Goal: Task Accomplishment & Management: Use online tool/utility

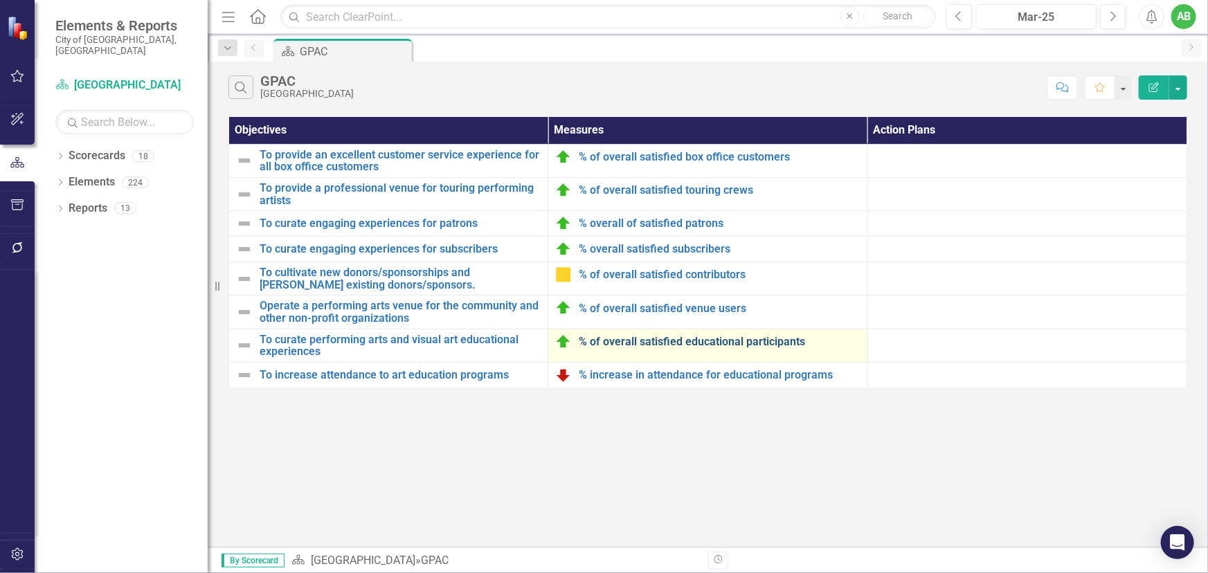
click at [653, 339] on link "% of overall satisfied educational participants" at bounding box center [719, 342] width 281 height 12
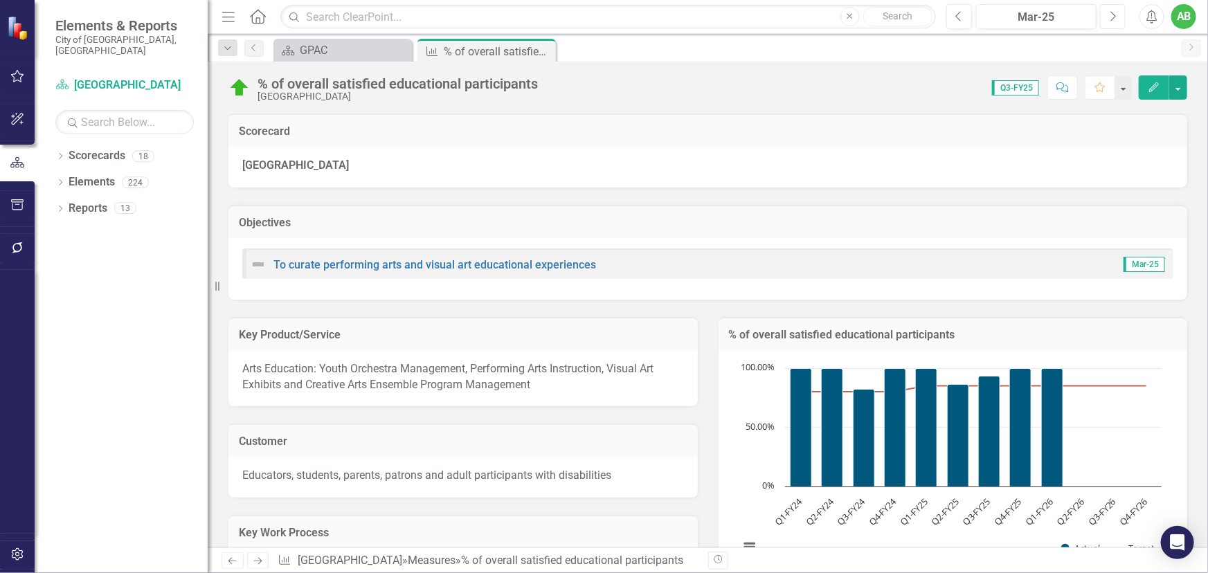
click at [1117, 18] on button "Next" at bounding box center [1113, 16] width 26 height 25
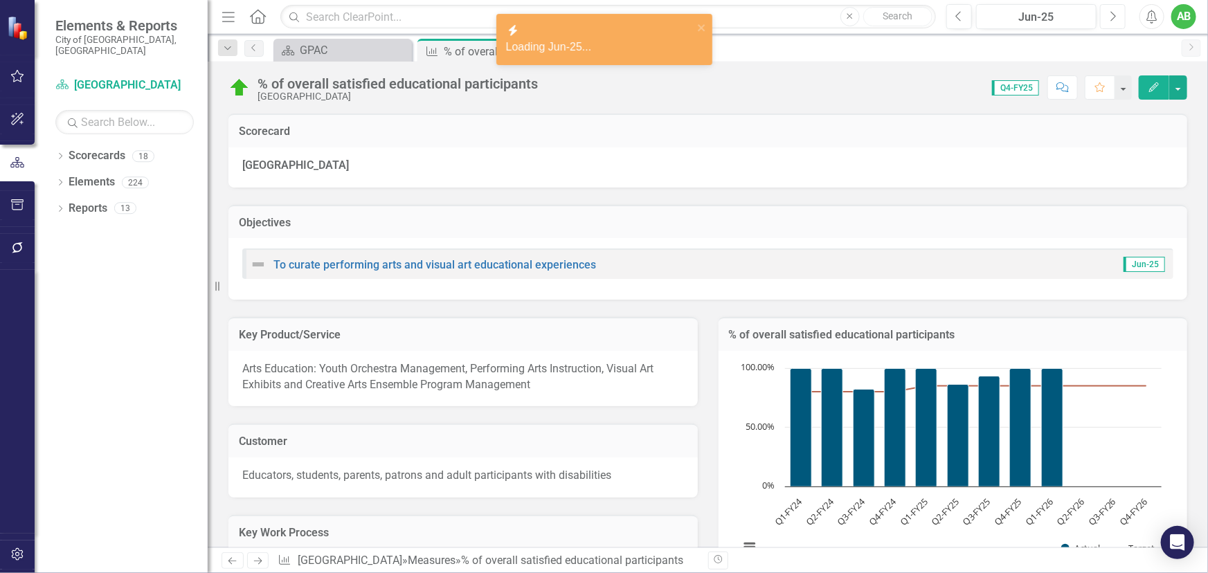
click at [1115, 18] on icon "Next" at bounding box center [1113, 16] width 8 height 12
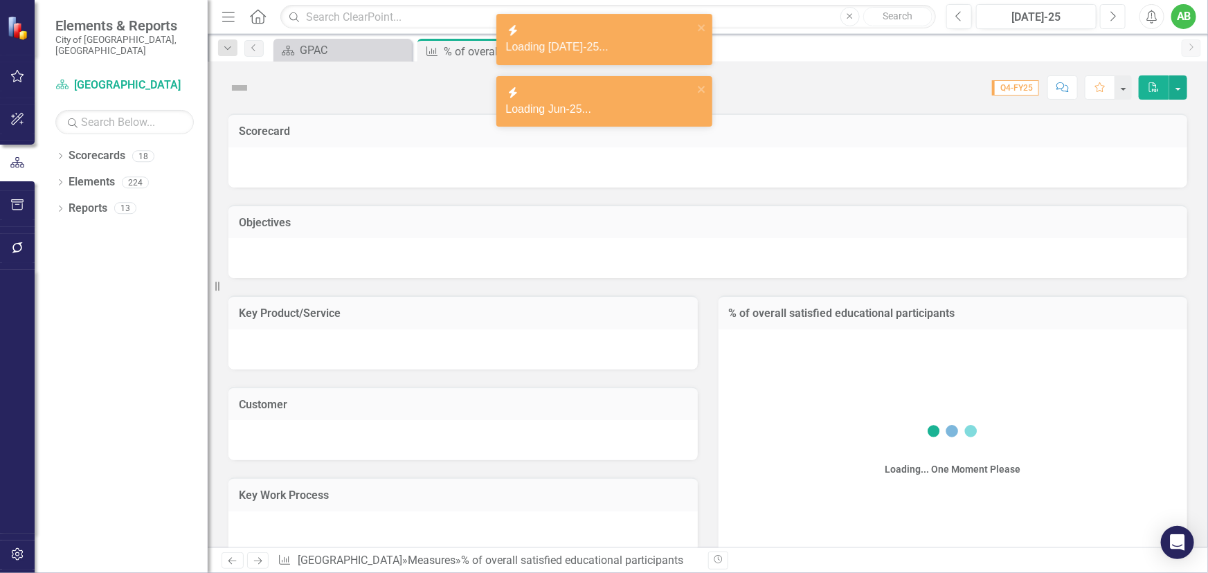
click at [1115, 17] on icon "button" at bounding box center [1114, 16] width 6 height 10
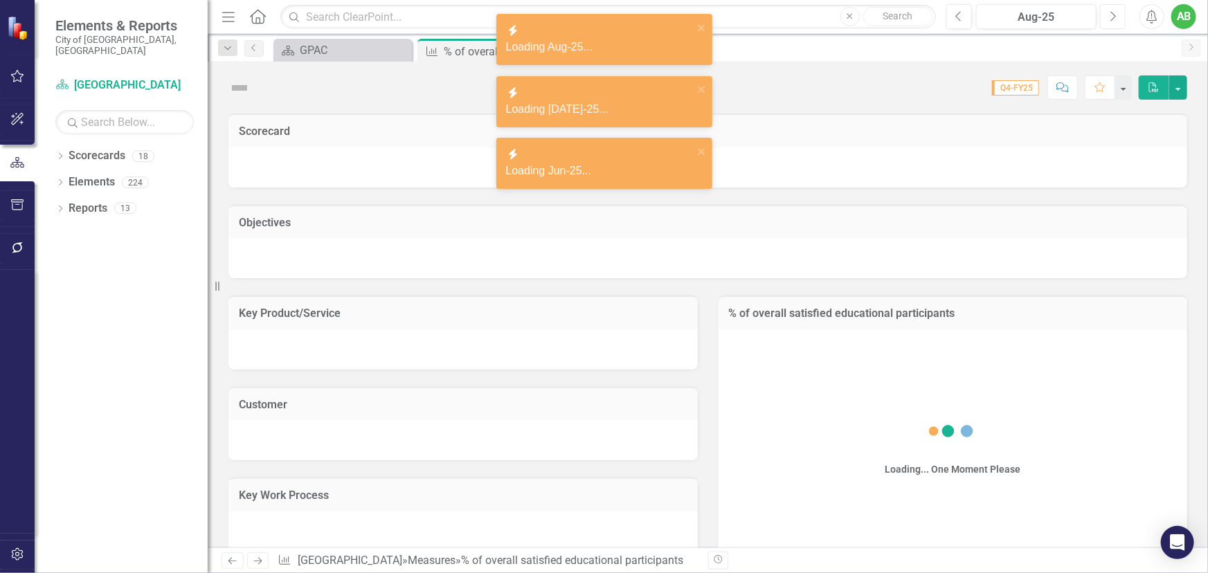
click at [1115, 17] on icon "button" at bounding box center [1114, 16] width 6 height 10
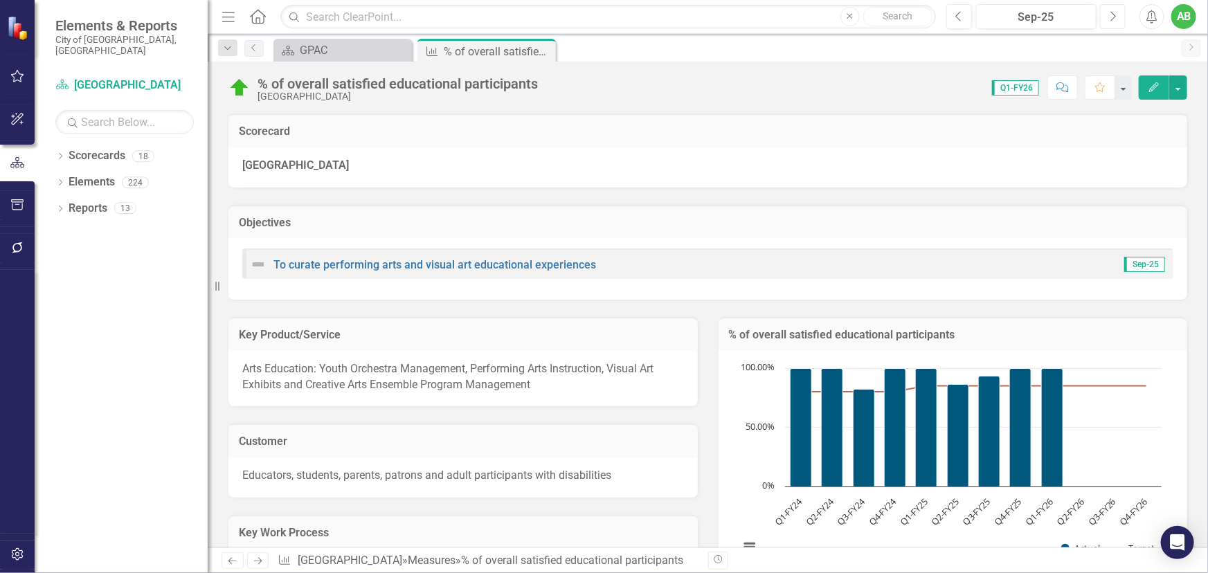
scroll to position [314, 0]
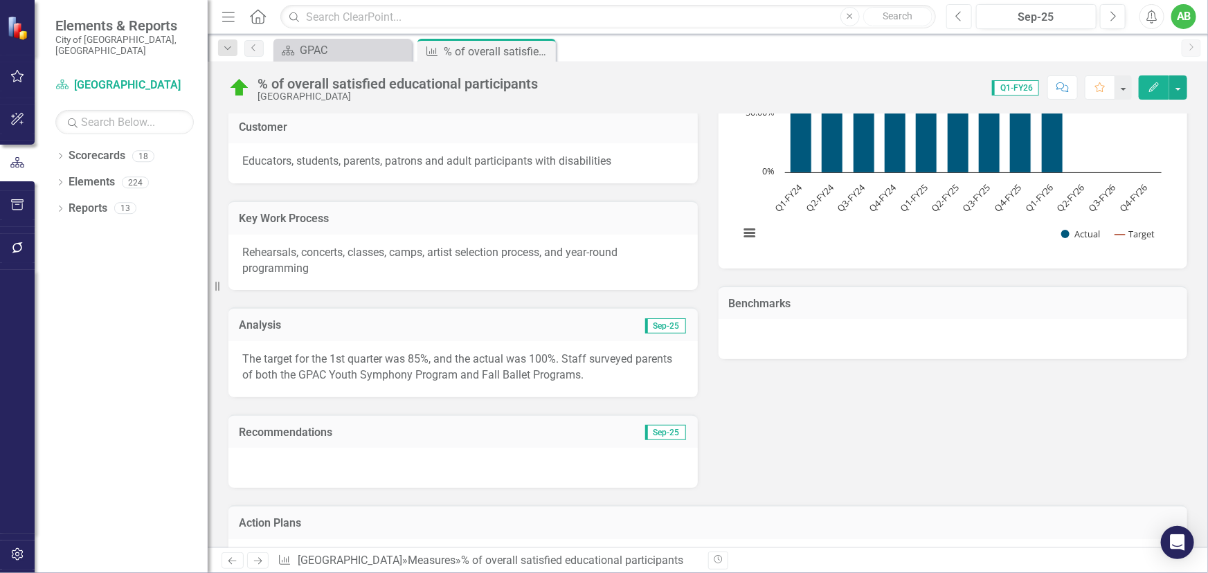
click at [962, 13] on icon "Previous" at bounding box center [959, 16] width 8 height 12
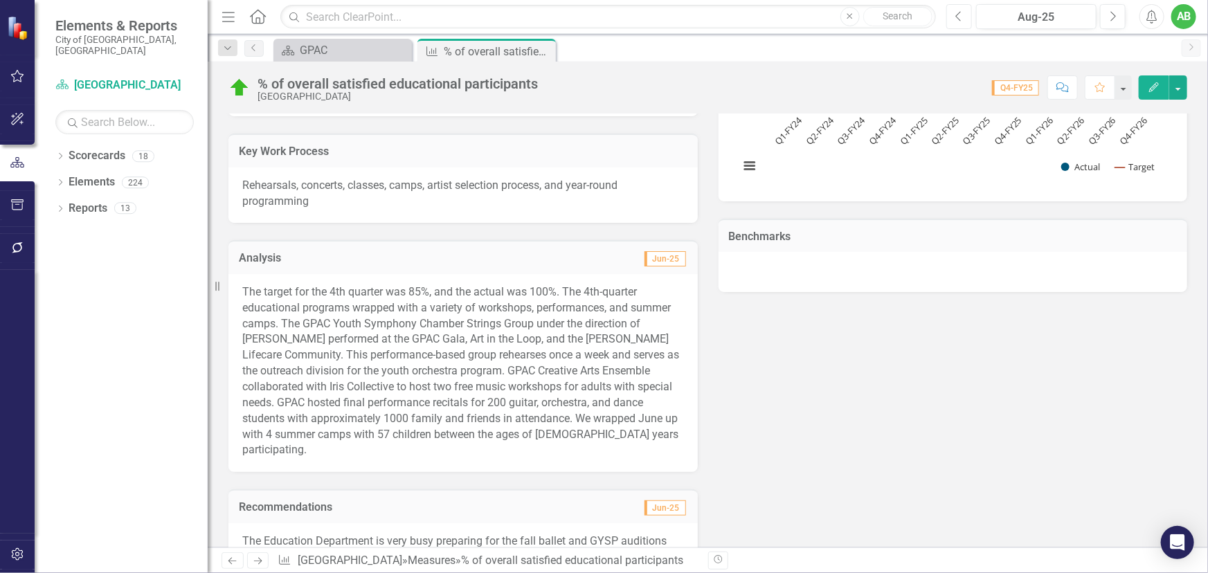
scroll to position [377, 0]
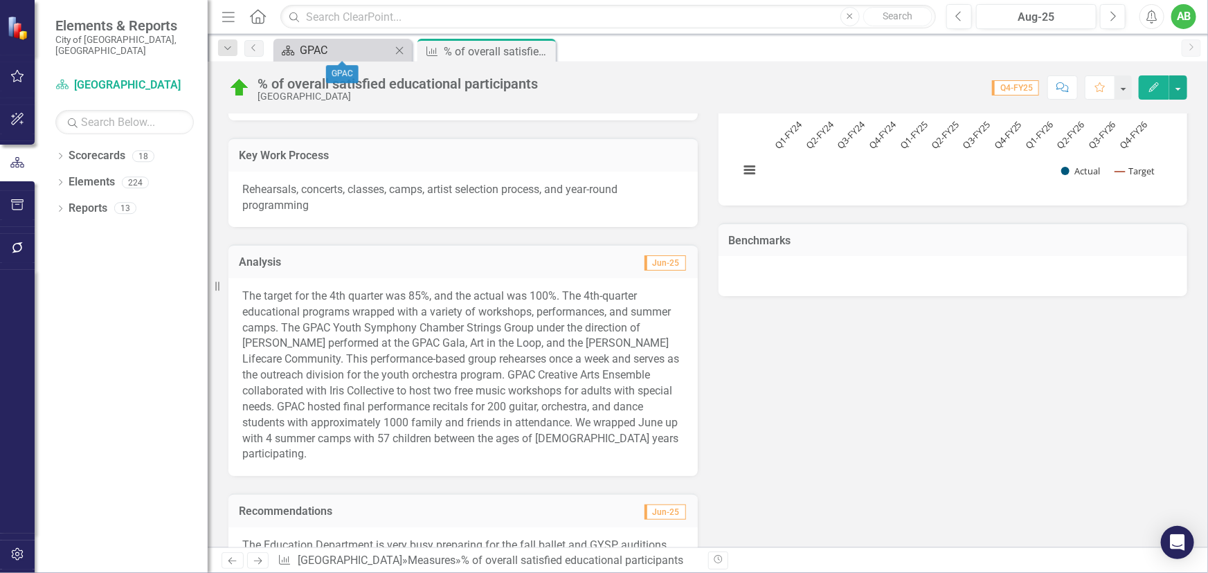
click at [363, 50] on div "GPAC" at bounding box center [345, 50] width 91 height 17
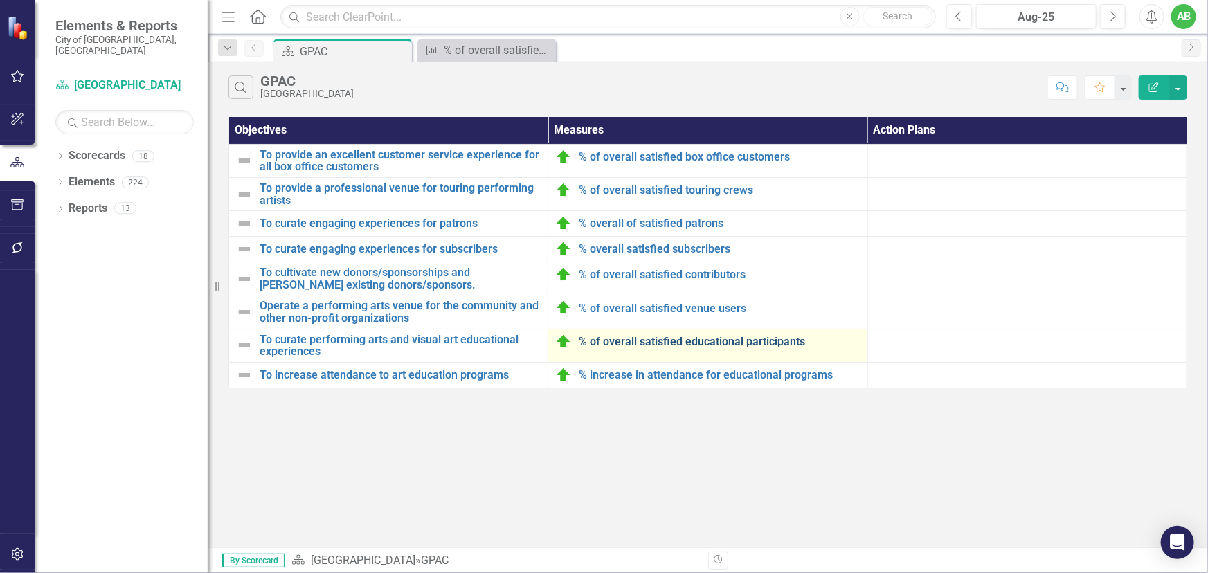
click at [674, 336] on link "% of overall satisfied educational participants" at bounding box center [719, 342] width 281 height 12
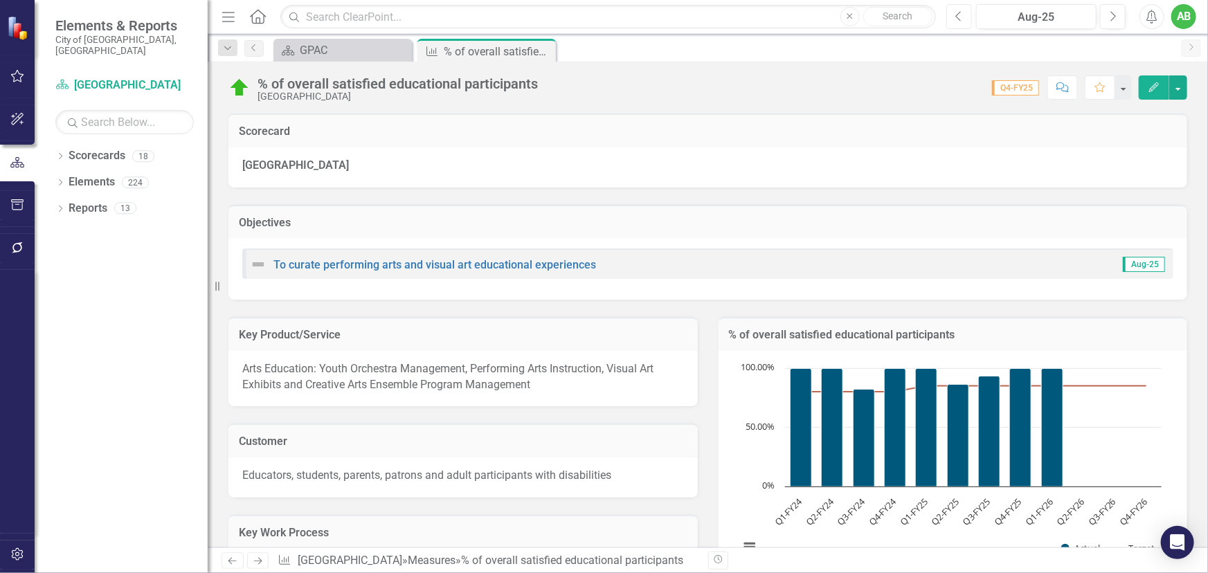
click at [954, 15] on button "Previous" at bounding box center [959, 16] width 26 height 25
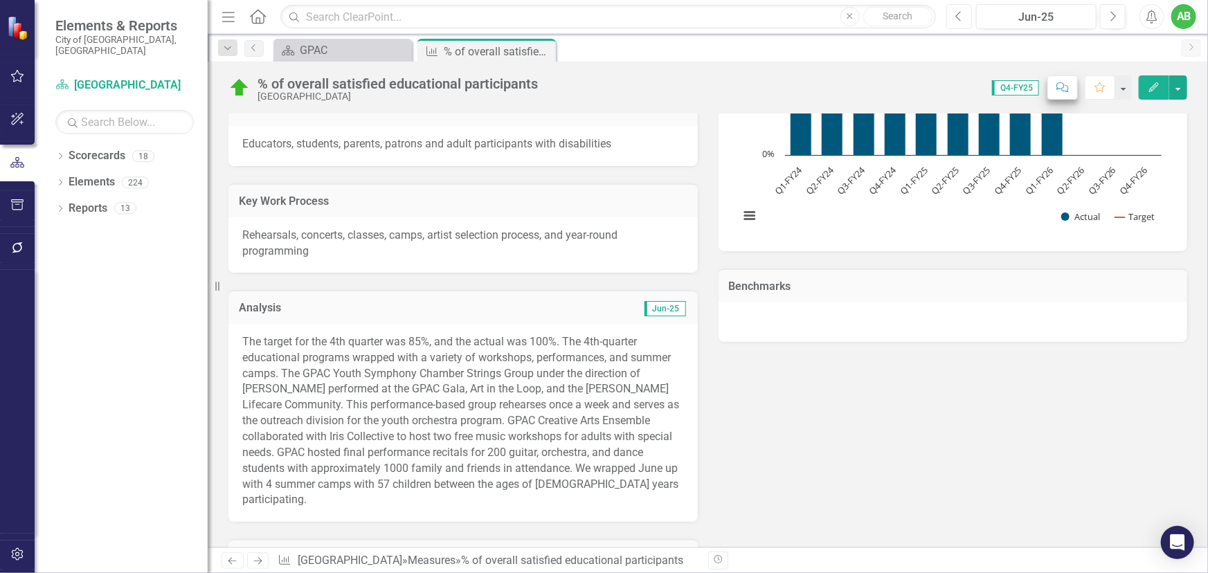
scroll to position [314, 0]
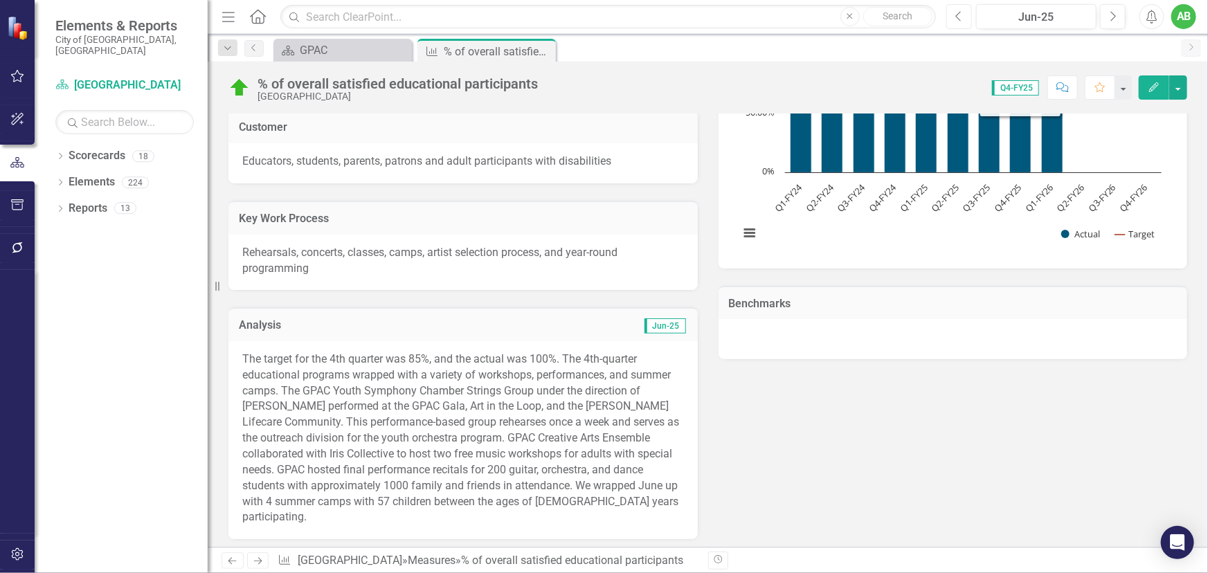
click at [960, 15] on icon "Previous" at bounding box center [959, 16] width 8 height 12
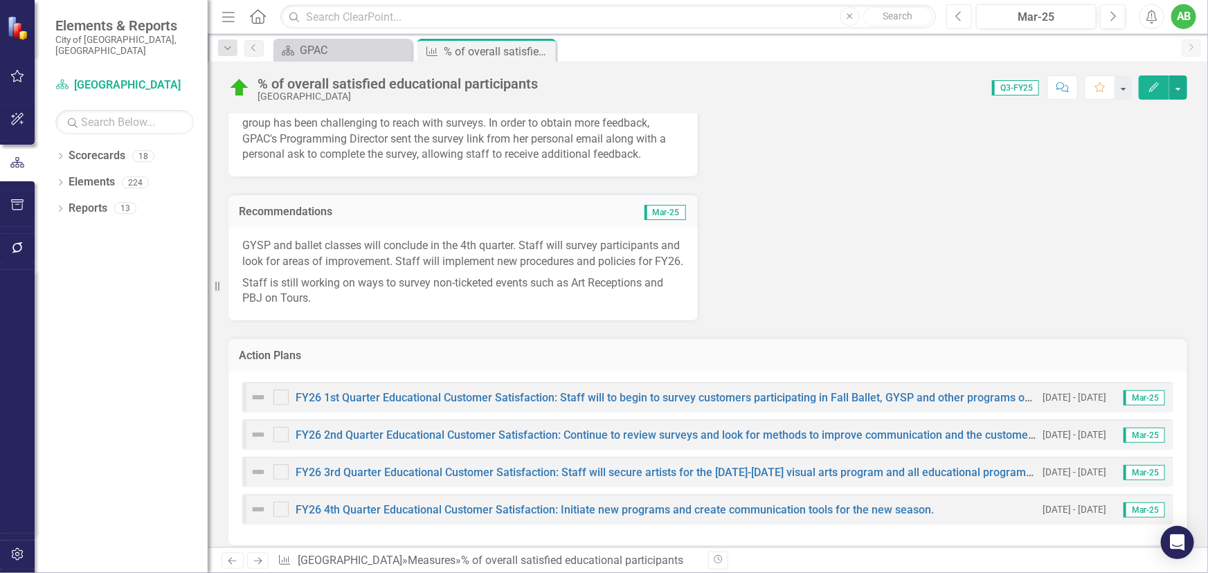
scroll to position [503, 0]
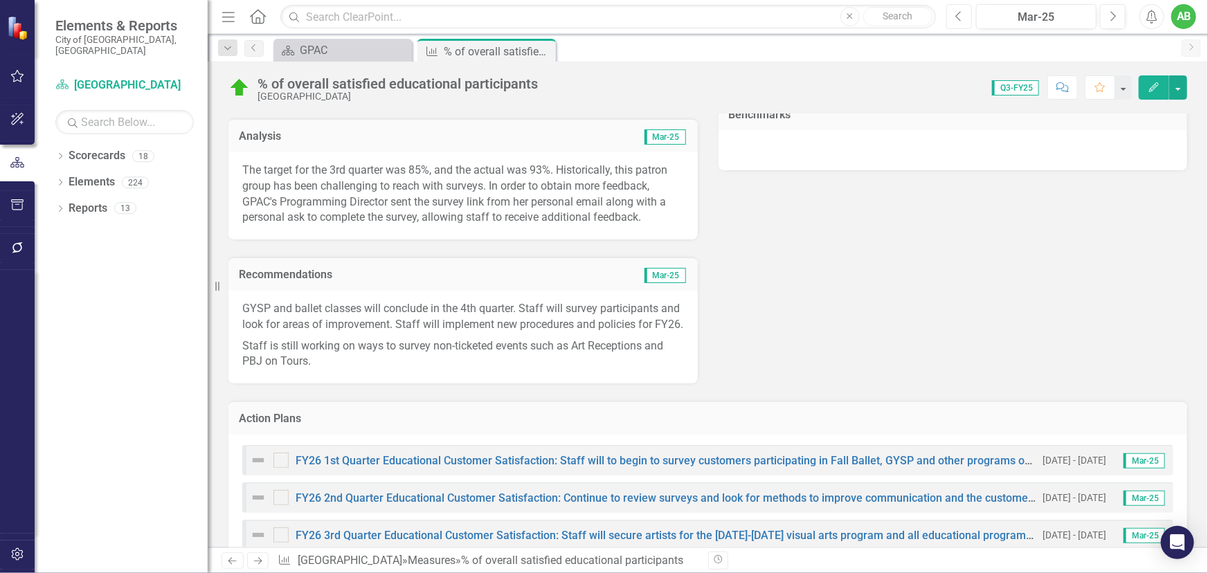
click at [948, 11] on button "Previous" at bounding box center [959, 16] width 26 height 25
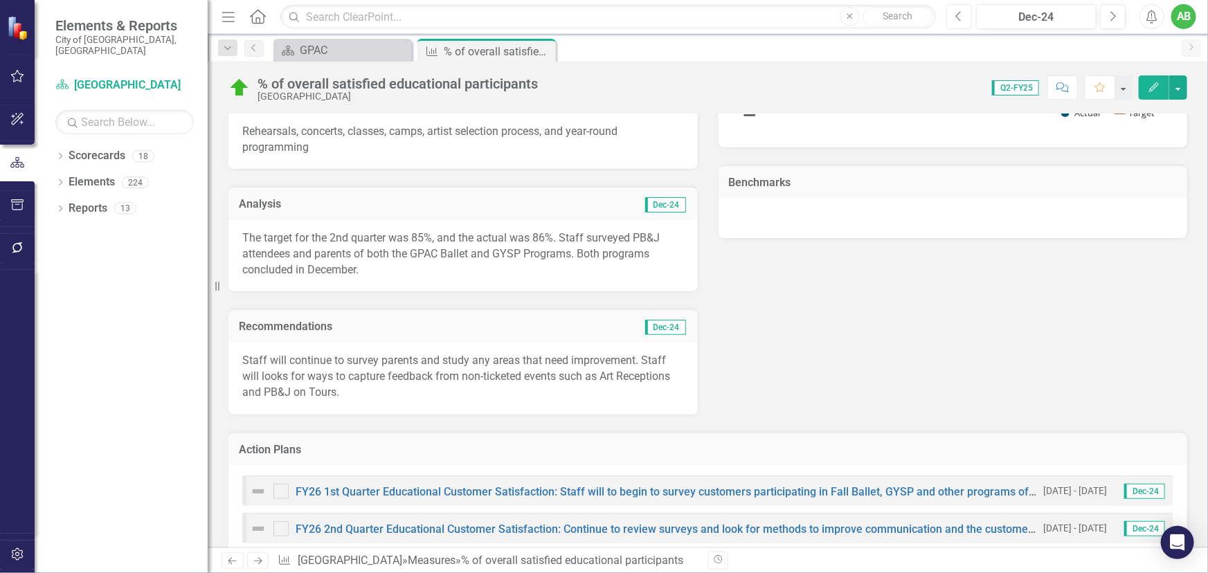
scroll to position [503, 0]
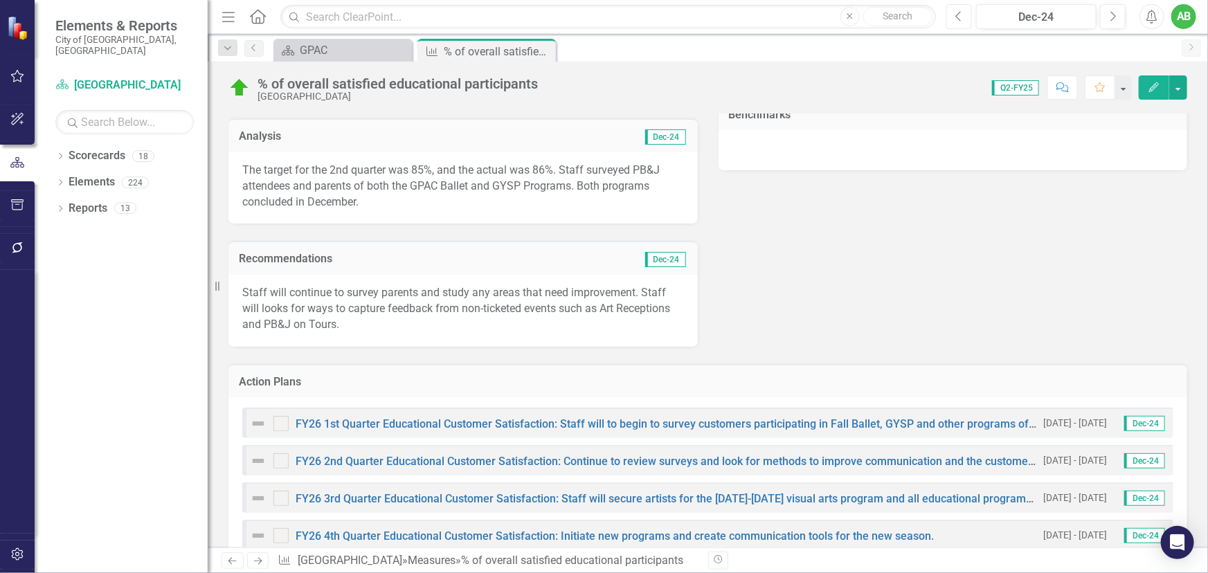
click at [968, 9] on button "Previous" at bounding box center [959, 16] width 26 height 25
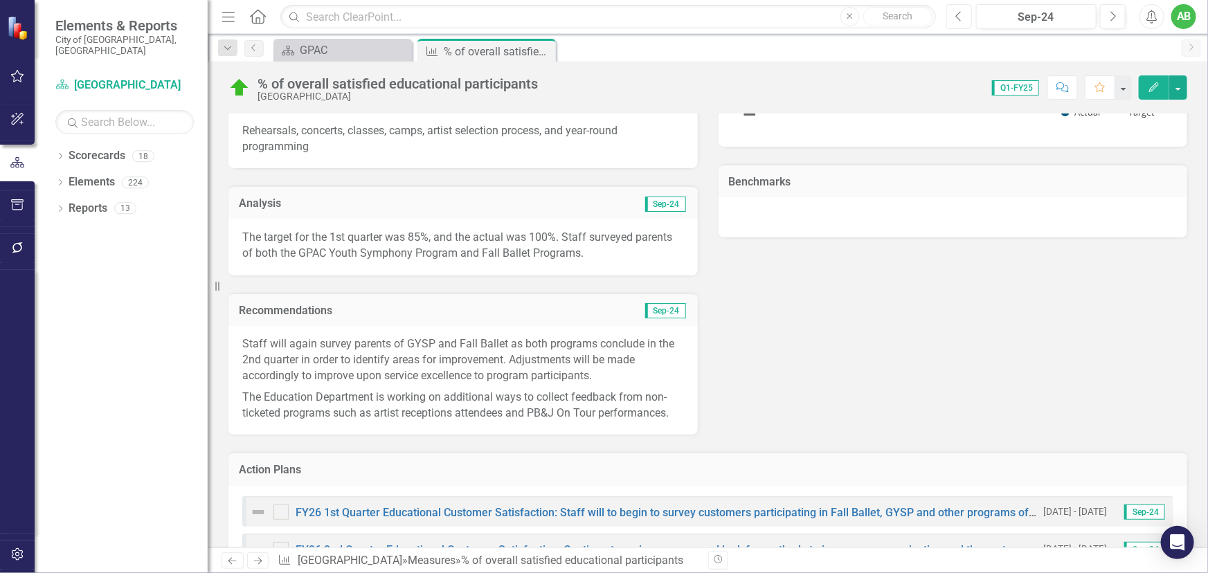
scroll to position [440, 0]
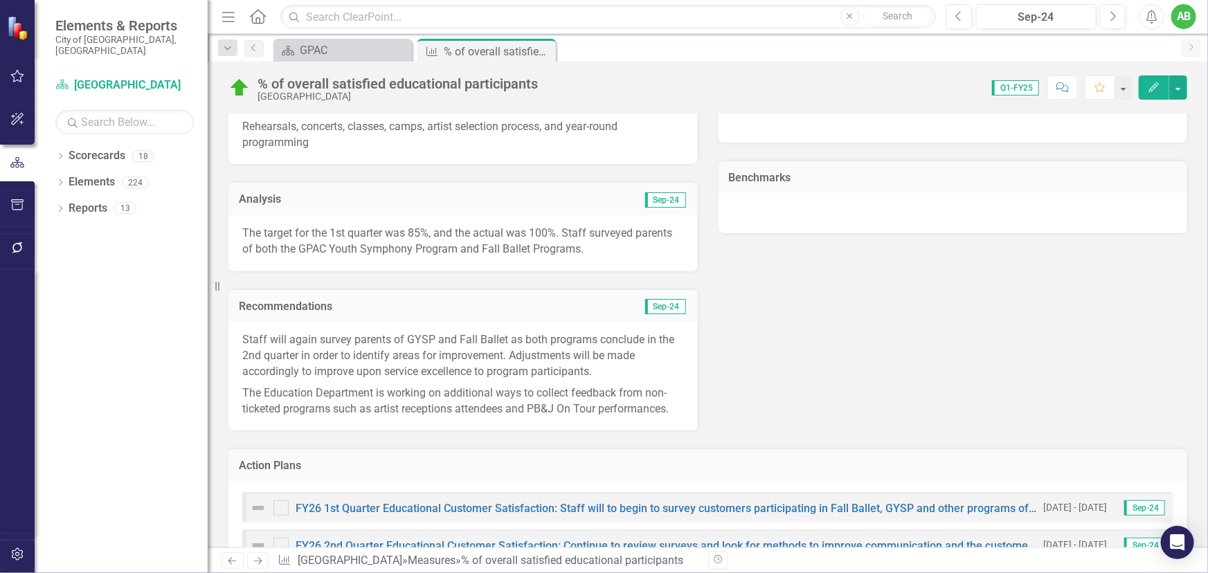
click at [678, 415] on p "The Education Department is working on additional ways to collect feedback from…" at bounding box center [463, 400] width 442 height 35
click at [677, 413] on p "The Education Department is working on additional ways to collect feedback from…" at bounding box center [463, 400] width 442 height 35
click at [662, 403] on p "The Education Department is working on additional ways to collect feedback from…" at bounding box center [463, 400] width 442 height 35
click at [615, 390] on p "The Education Department is working on additional ways to collect feedback from…" at bounding box center [463, 400] width 442 height 35
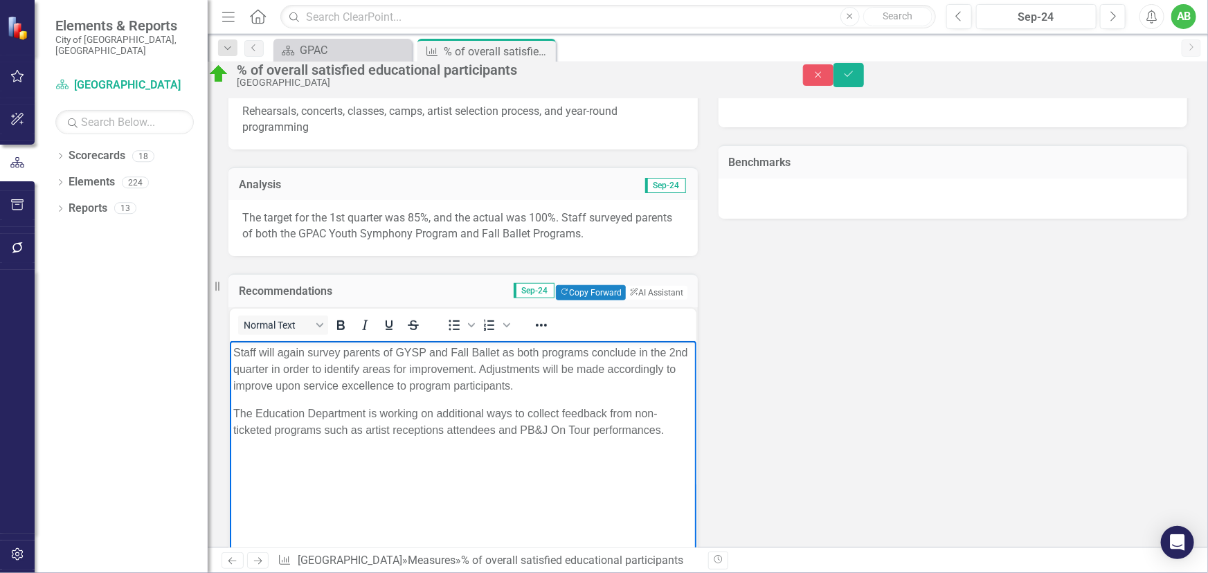
drag, startPoint x: 311, startPoint y: 440, endPoint x: 236, endPoint y: 351, distance: 115.9
click at [235, 351] on body "Staff will again survey parents of GYSP and Fall Ballet as both programs conclu…" at bounding box center [462, 445] width 467 height 208
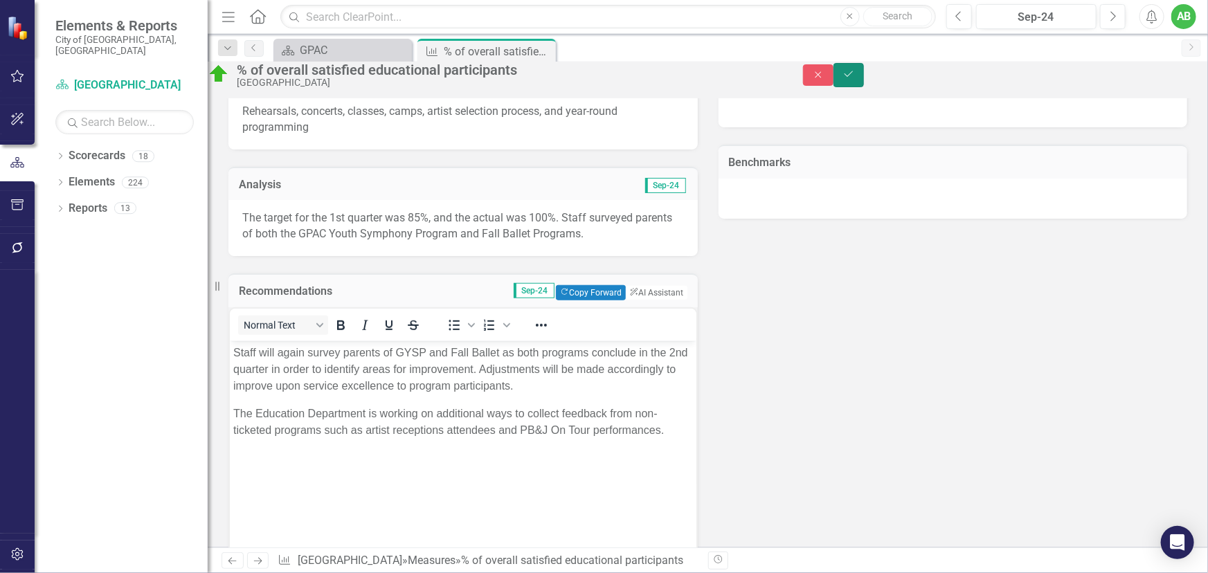
drag, startPoint x: 82, startPoint y: 24, endPoint x: 1175, endPoint y: 85, distance: 1094.8
click at [855, 79] on icon "Save" at bounding box center [848, 74] width 12 height 10
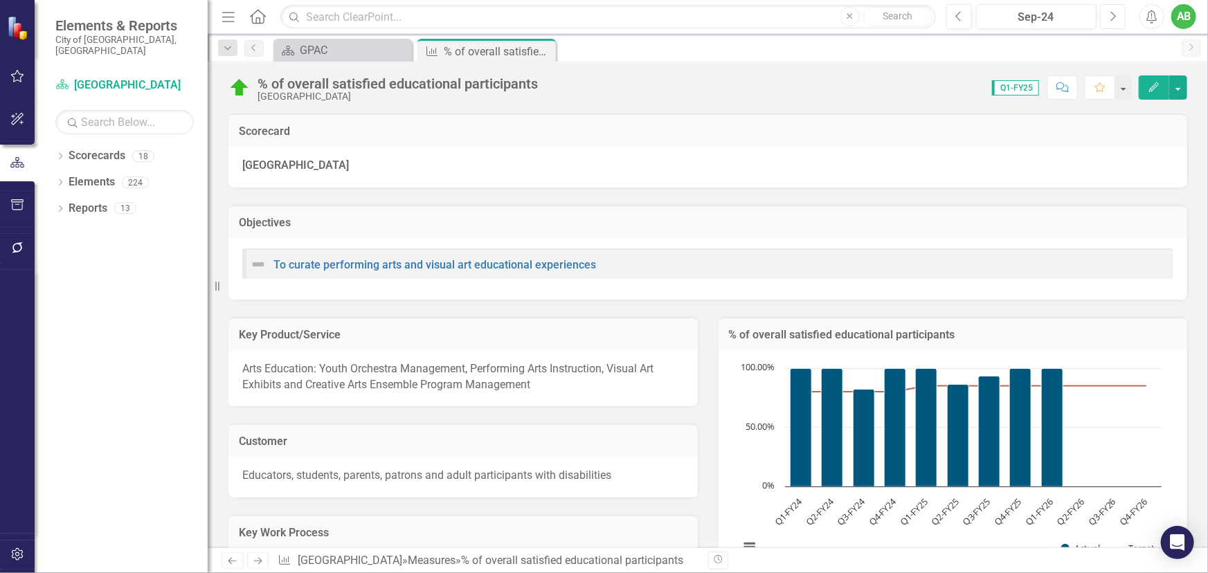
click at [1121, 20] on button "Next" at bounding box center [1113, 16] width 26 height 25
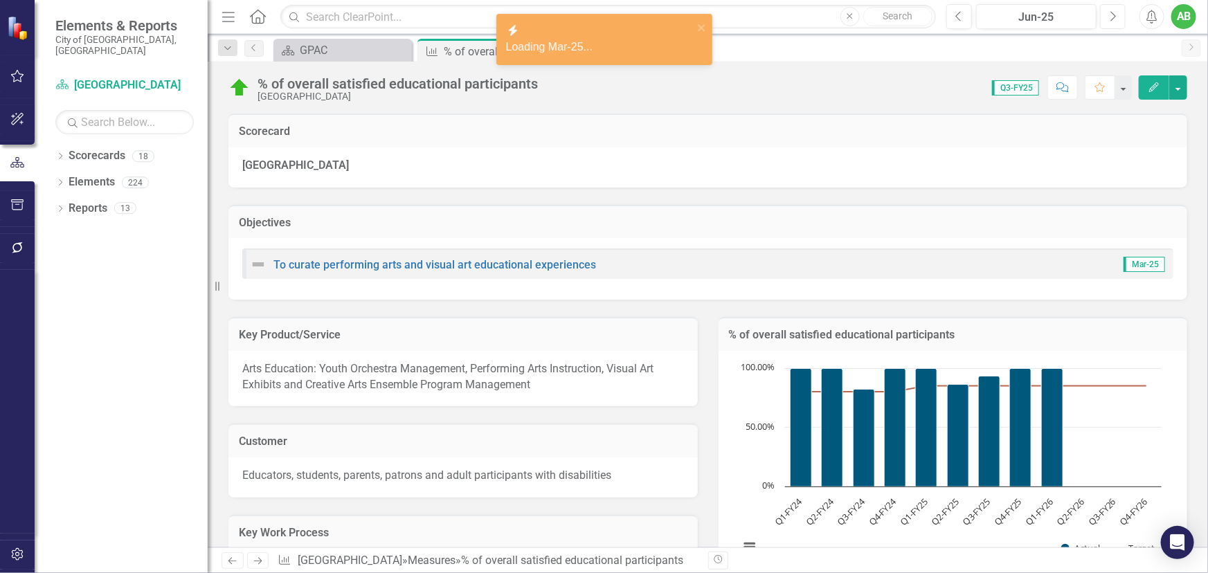
click at [1121, 20] on button "Next" at bounding box center [1113, 16] width 26 height 25
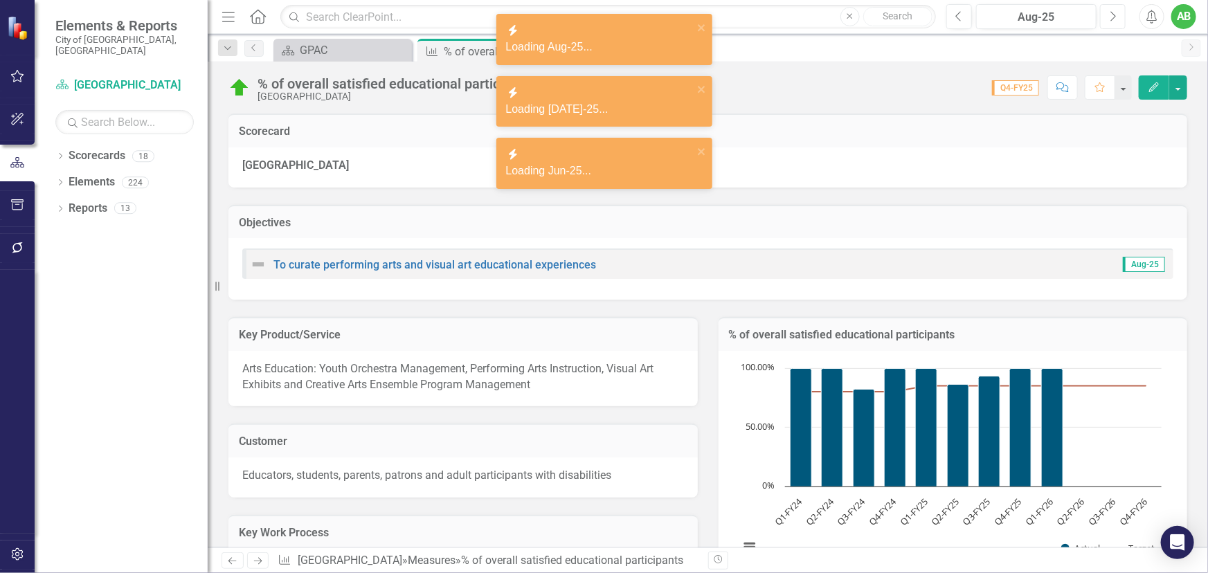
click at [1109, 17] on icon "Next" at bounding box center [1113, 16] width 8 height 12
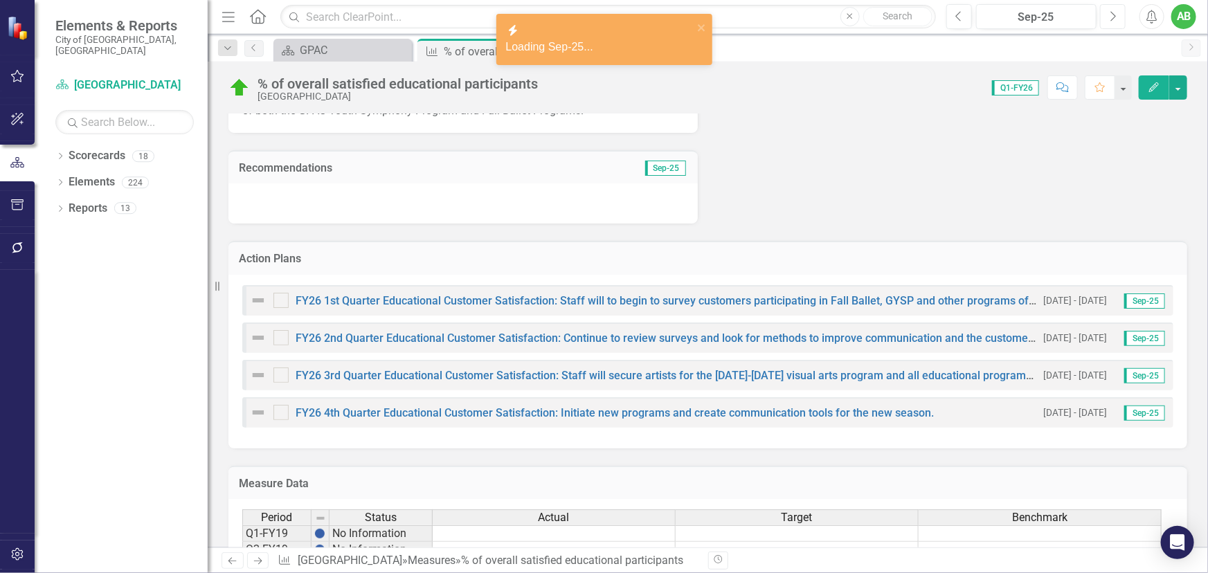
scroll to position [440, 0]
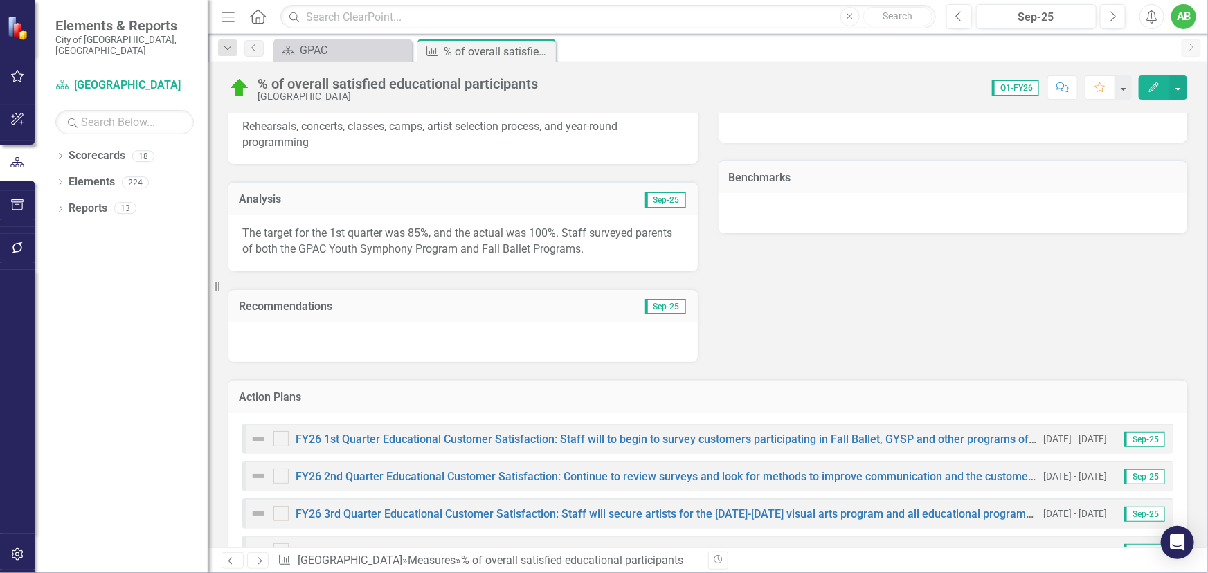
click at [299, 339] on div at bounding box center [462, 342] width 469 height 40
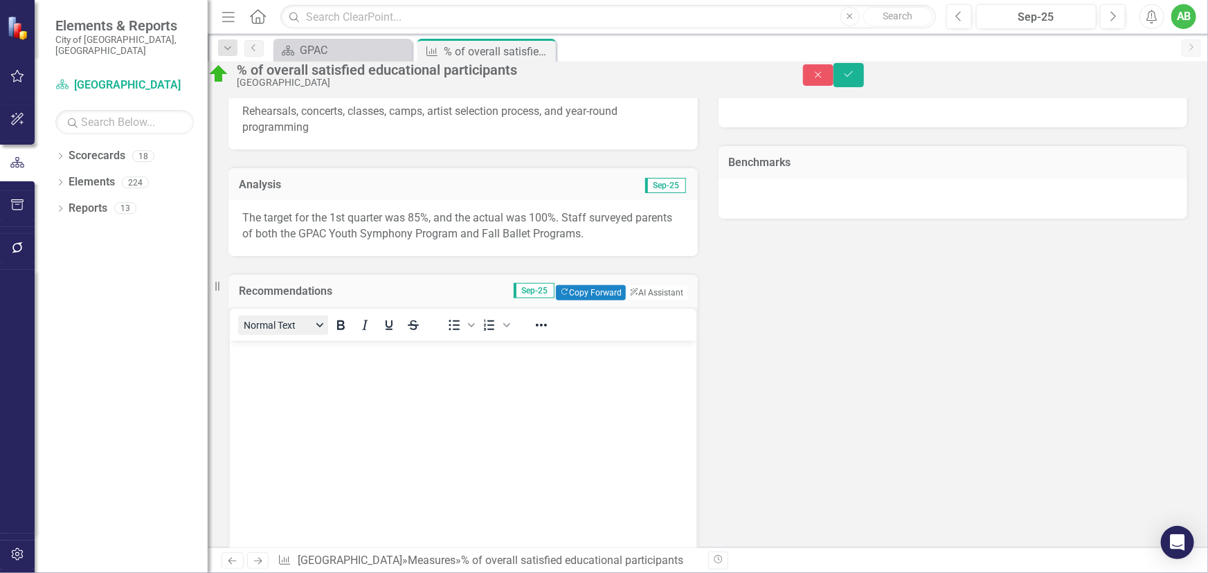
scroll to position [0, 0]
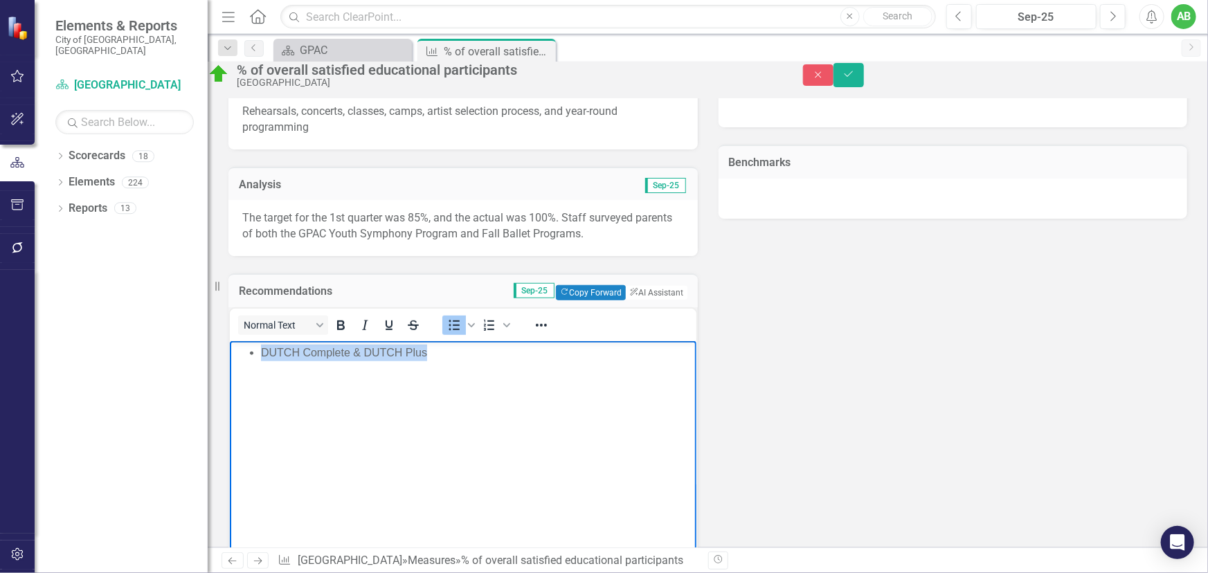
drag, startPoint x: 445, startPoint y: 357, endPoint x: 174, endPoint y: 355, distance: 270.7
click at [229, 355] on html "DUTCH Complete & DUTCH Plus" at bounding box center [462, 445] width 467 height 208
click at [855, 79] on icon "Save" at bounding box center [848, 74] width 12 height 10
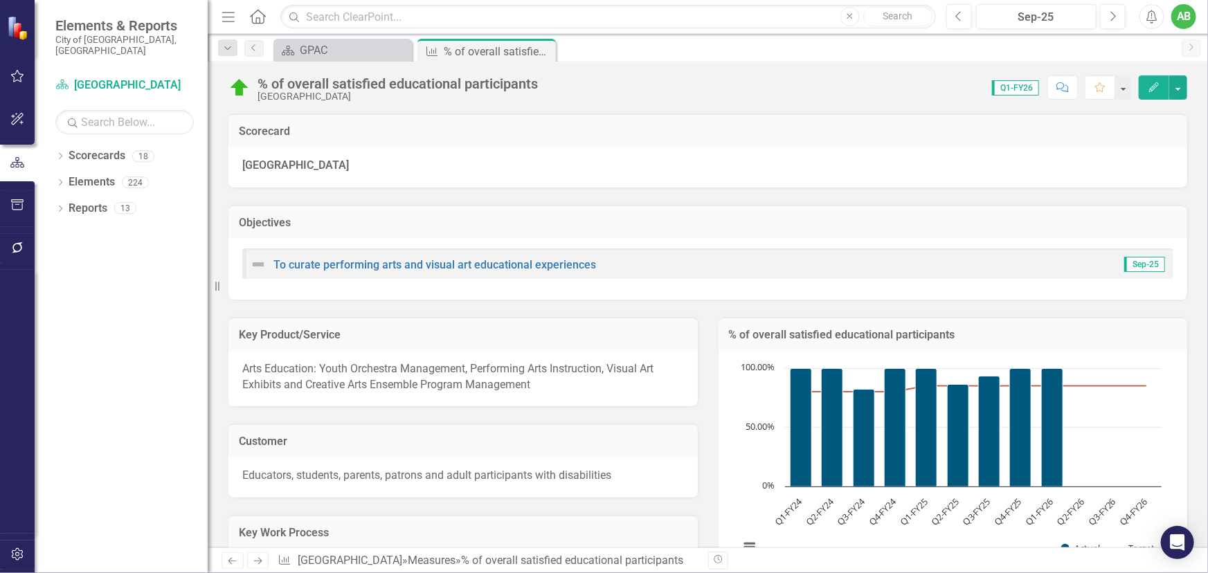
click at [945, 19] on div "Previous Sep-25 Next Alerts AB User Edit Profile Disable Sound Silence Alerts H…" at bounding box center [1065, 16] width 267 height 25
click at [949, 15] on button "Previous" at bounding box center [959, 16] width 26 height 25
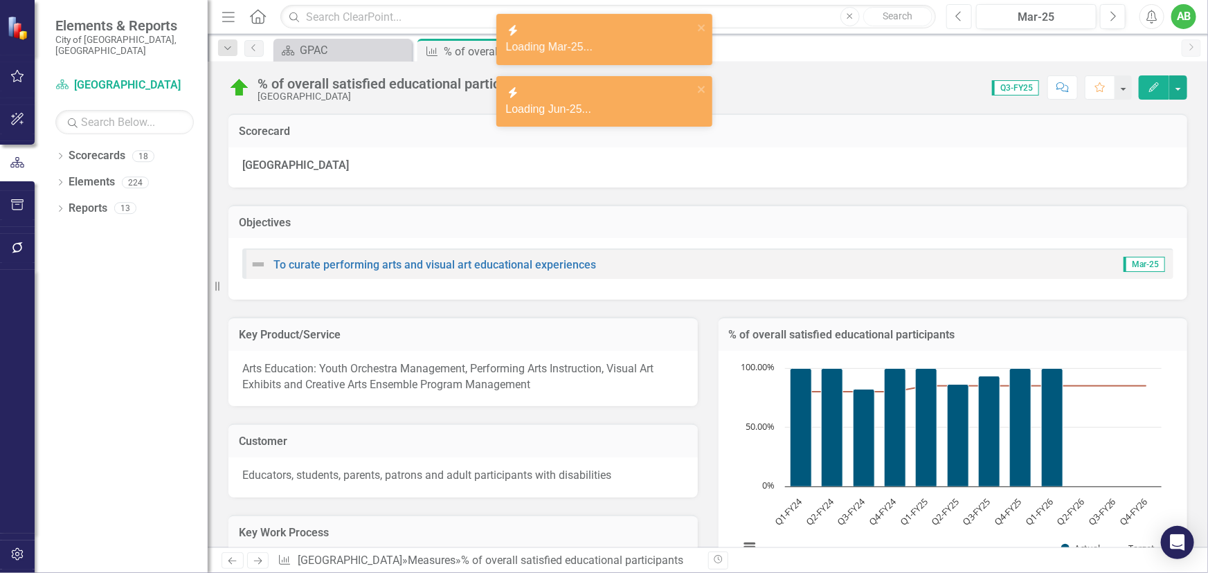
click at [955, 15] on icon "Previous" at bounding box center [959, 16] width 8 height 12
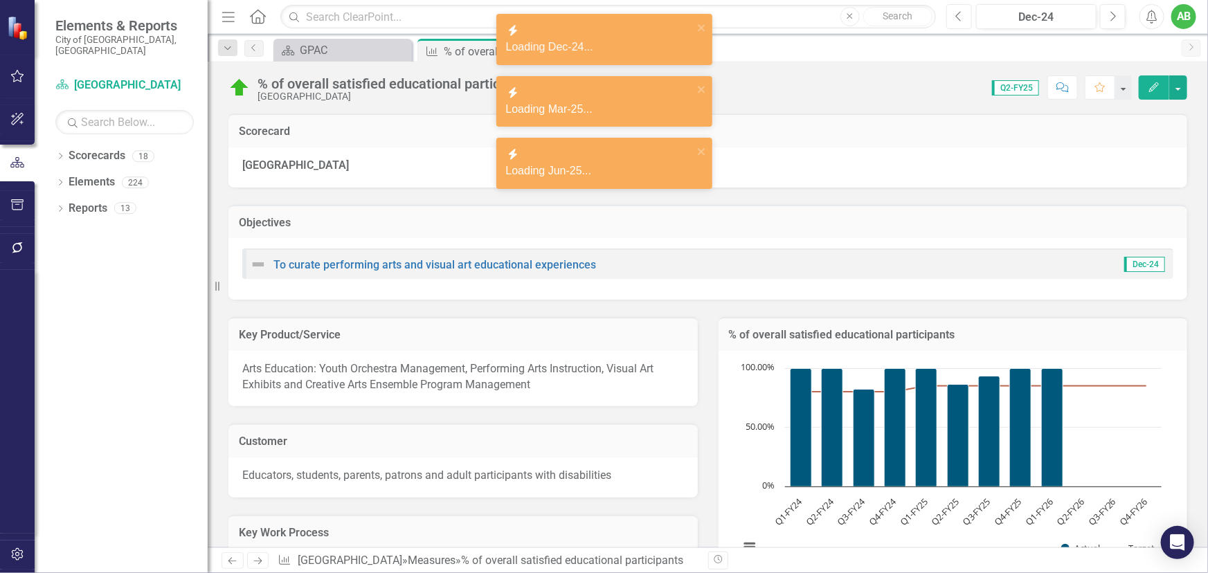
click at [955, 15] on icon "Previous" at bounding box center [959, 16] width 8 height 12
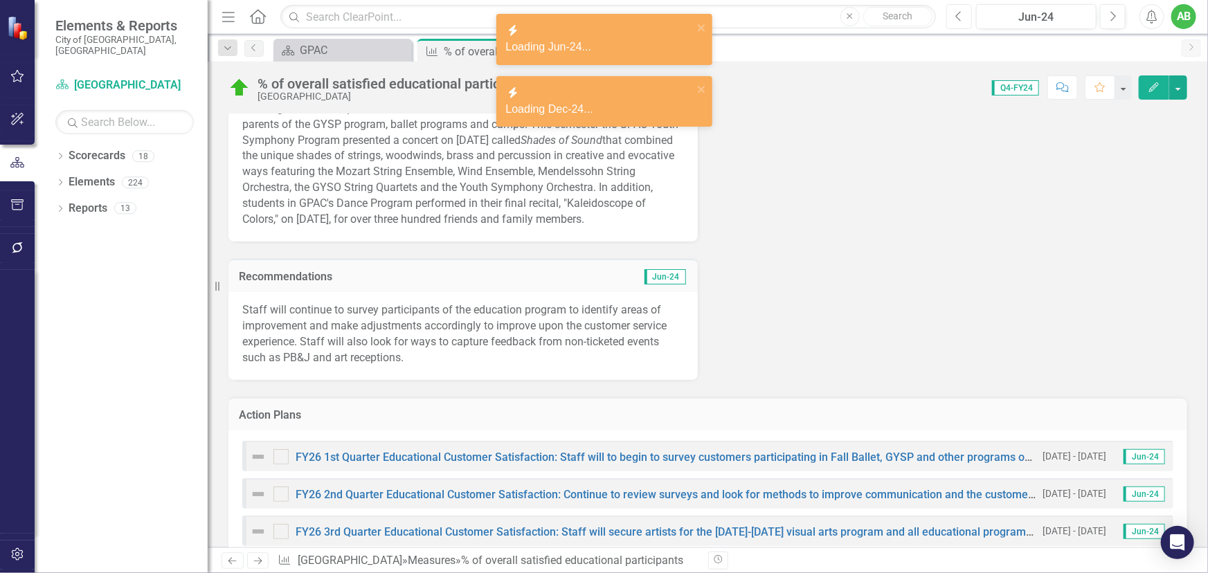
scroll to position [566, 0]
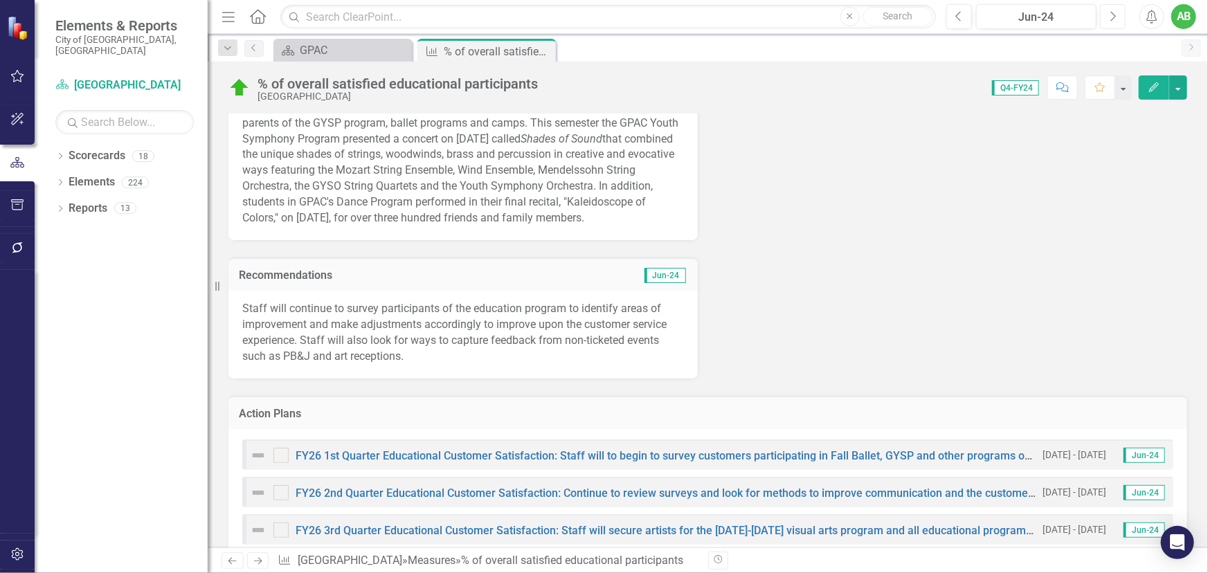
click at [1108, 12] on button "Next" at bounding box center [1113, 16] width 26 height 25
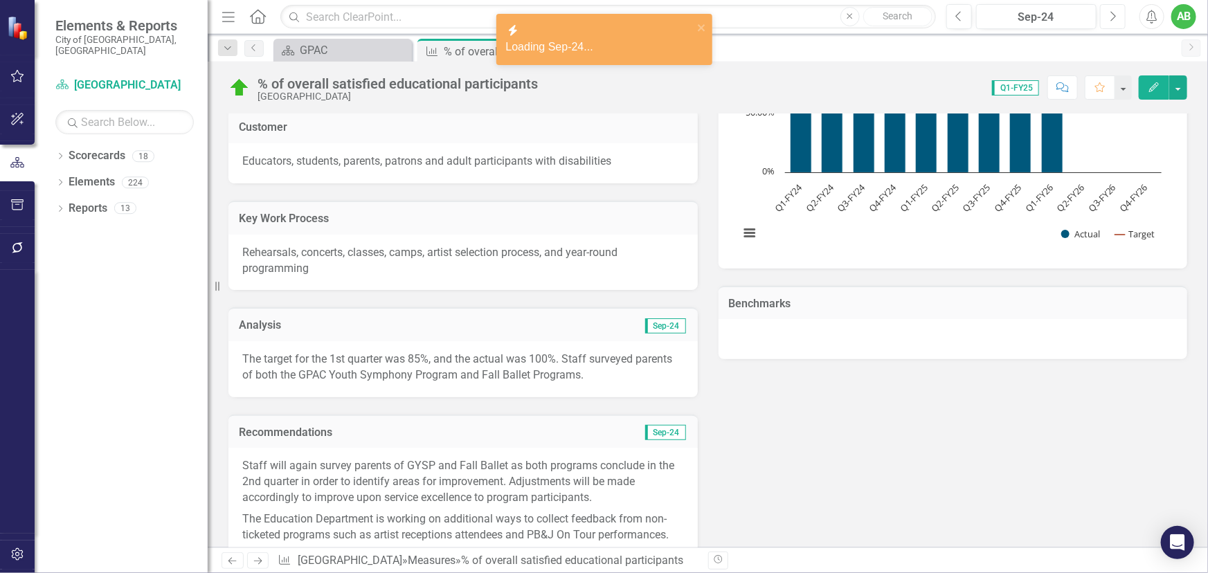
scroll to position [629, 0]
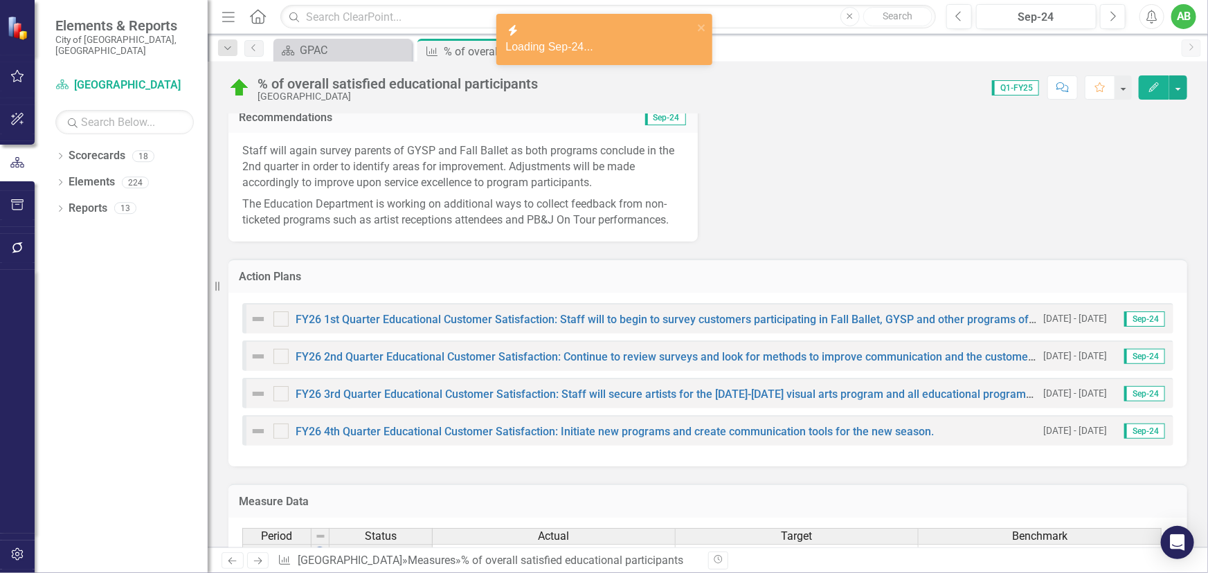
click at [539, 223] on p "The Education Department is working on additional ways to collect feedback from…" at bounding box center [463, 211] width 442 height 35
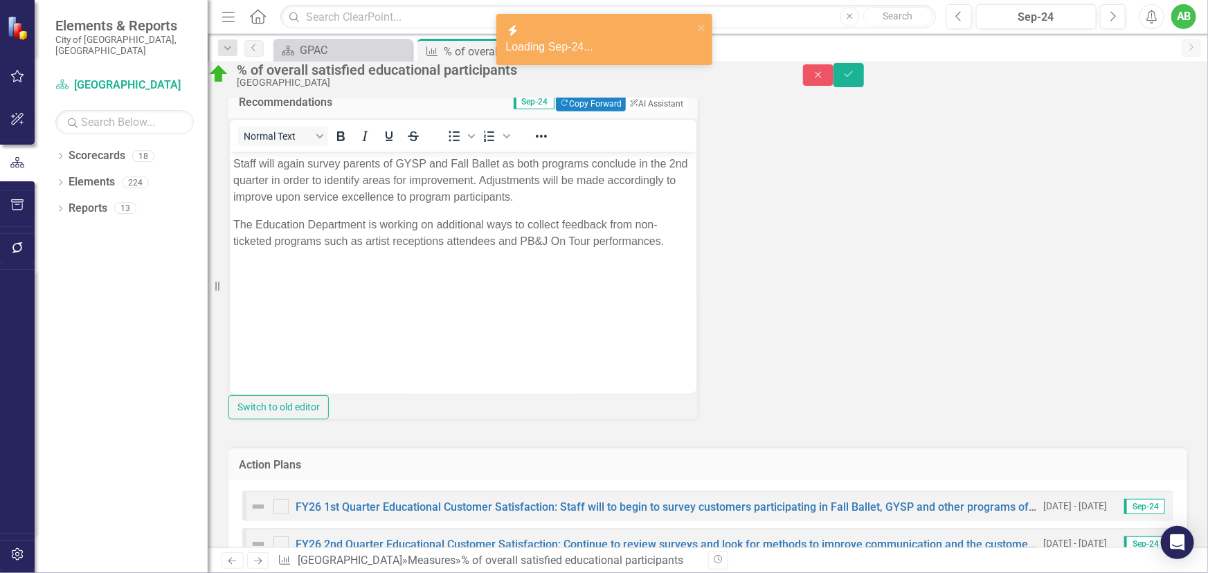
scroll to position [0, 0]
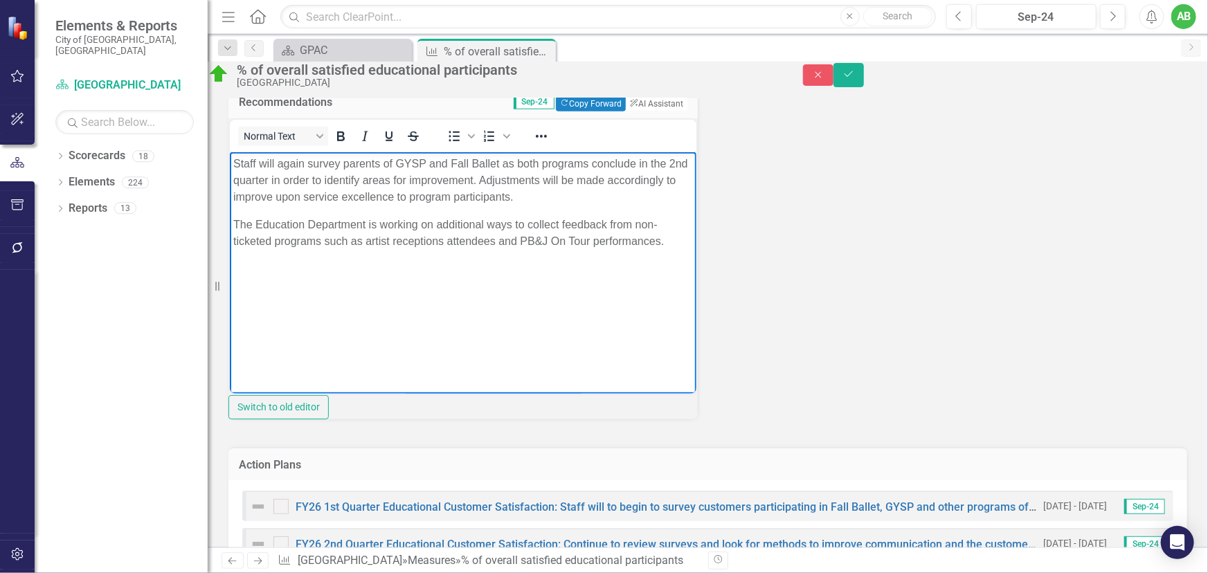
drag, startPoint x: 594, startPoint y: 195, endPoint x: 225, endPoint y: 170, distance: 369.9
click at [229, 170] on html "Staff will again survey parents of GYSP and Fall Ballet as both programs conclu…" at bounding box center [462, 256] width 467 height 208
copy p "Staff will again survey parents of GYSP and Fall Ballet as both programs conclu…"
click at [864, 74] on button "Save" at bounding box center [848, 75] width 30 height 24
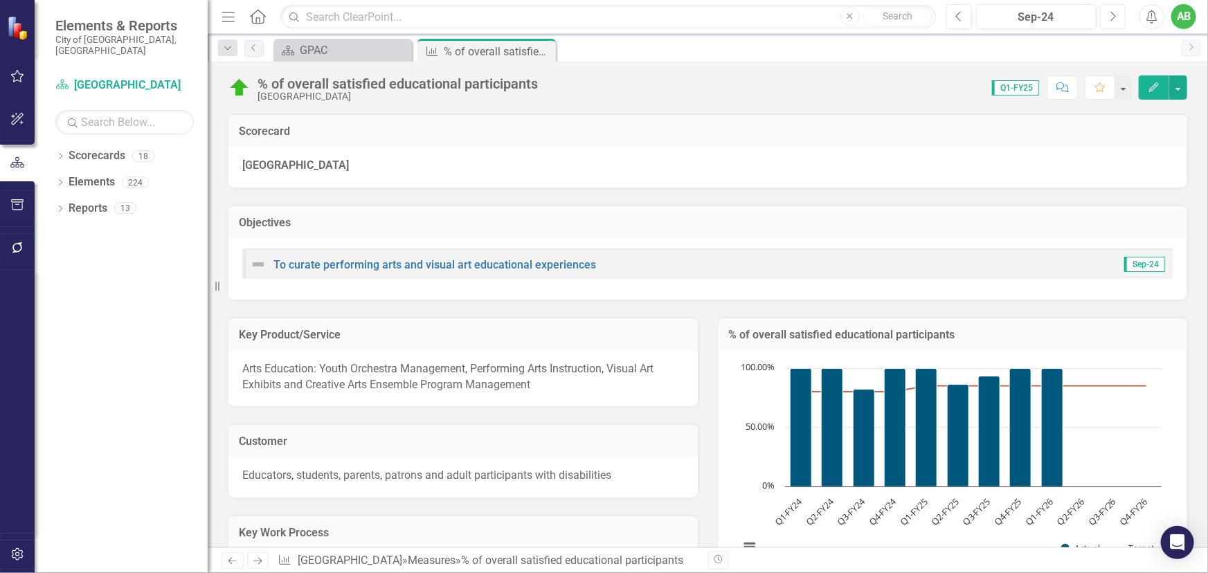
click at [1112, 8] on button "Next" at bounding box center [1113, 16] width 26 height 25
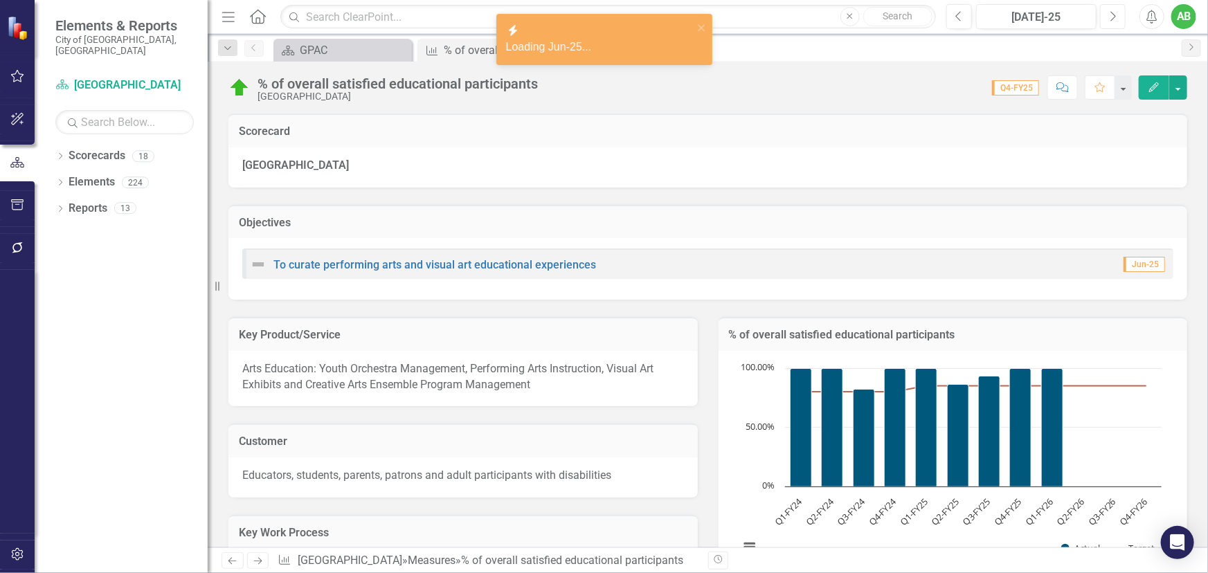
click at [1115, 8] on button "Next" at bounding box center [1113, 16] width 26 height 25
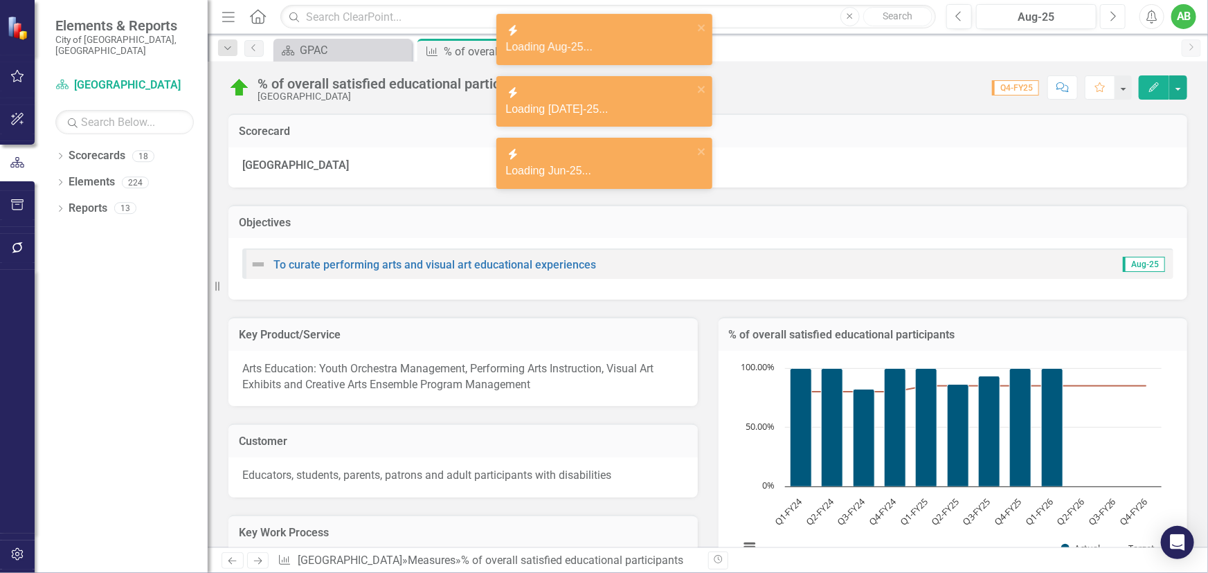
click at [1115, 8] on button "Next" at bounding box center [1113, 16] width 26 height 25
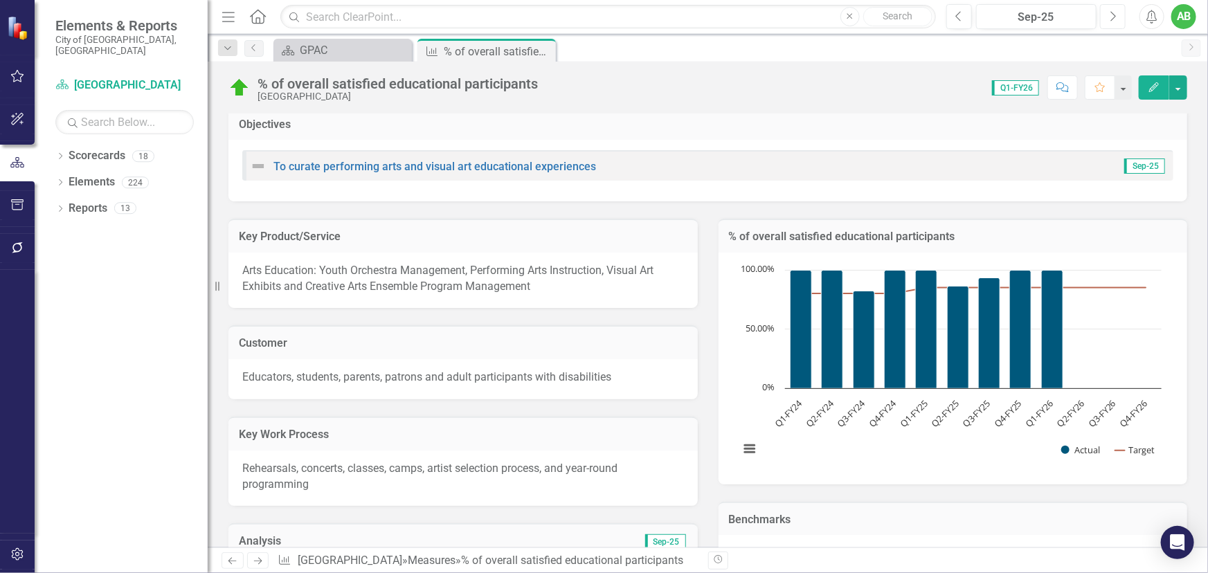
scroll to position [314, 0]
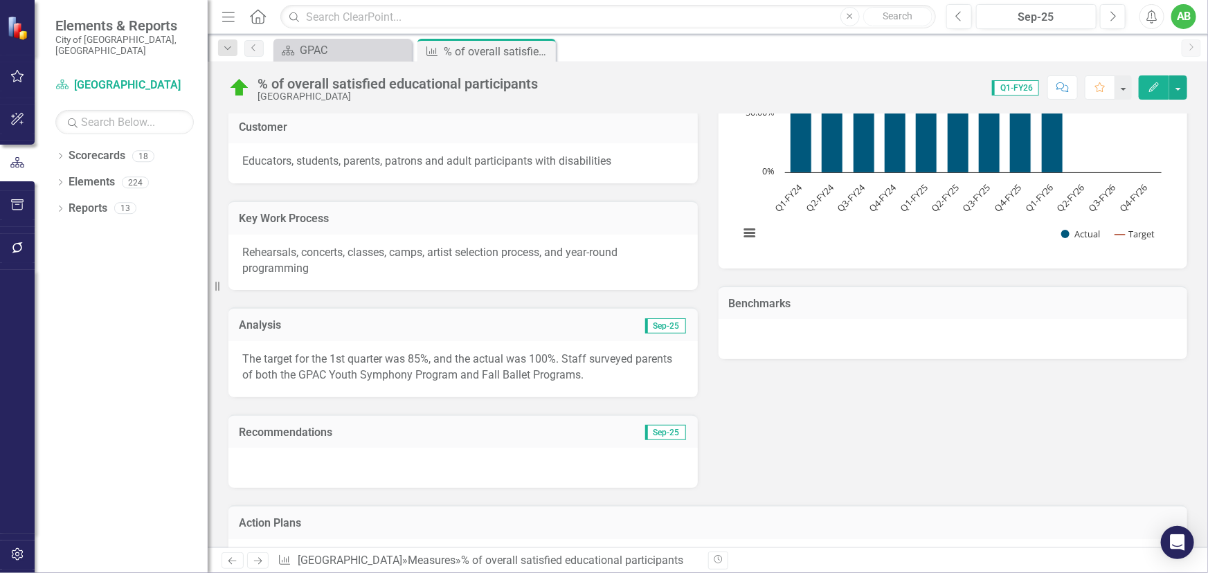
click at [329, 462] on div at bounding box center [462, 468] width 469 height 40
click at [330, 462] on div at bounding box center [462, 468] width 469 height 40
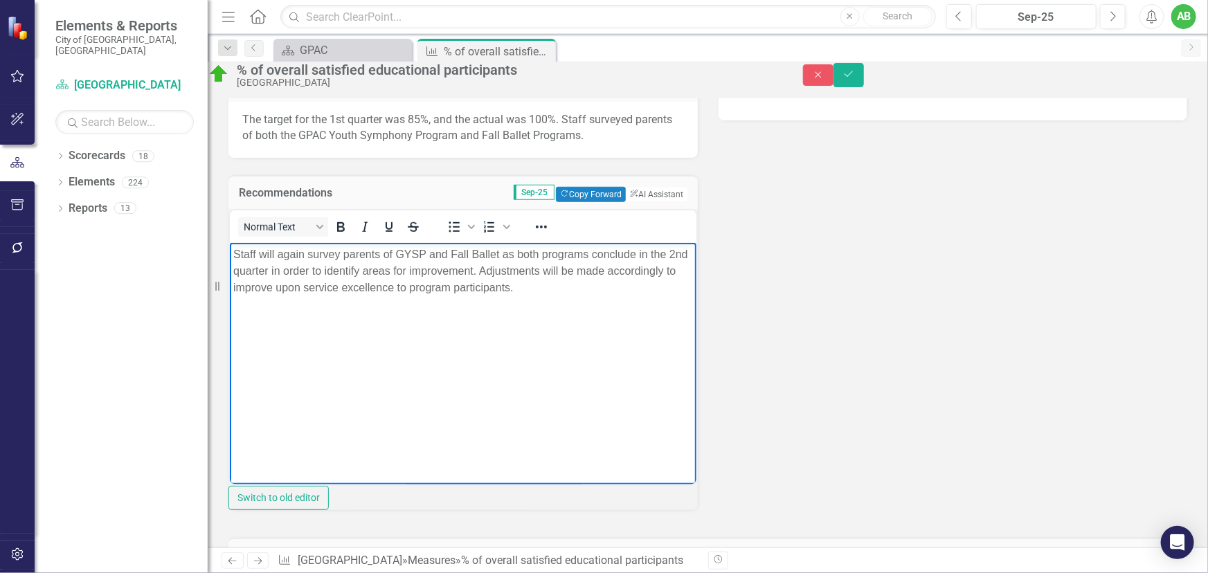
scroll to position [566, 0]
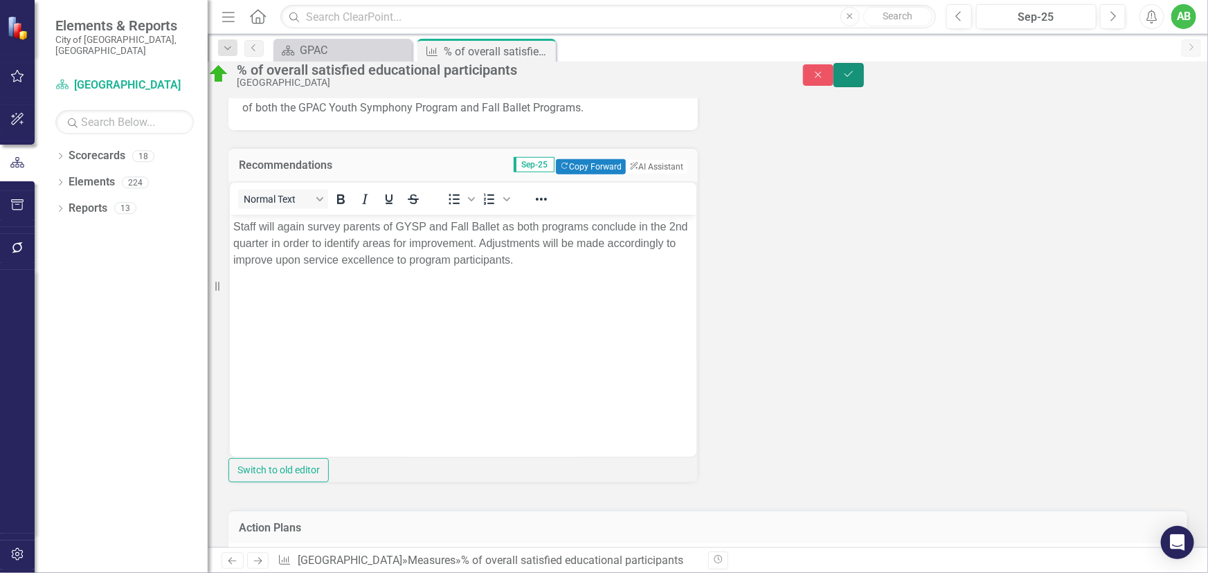
click at [853, 77] on icon "submit" at bounding box center [849, 74] width 8 height 6
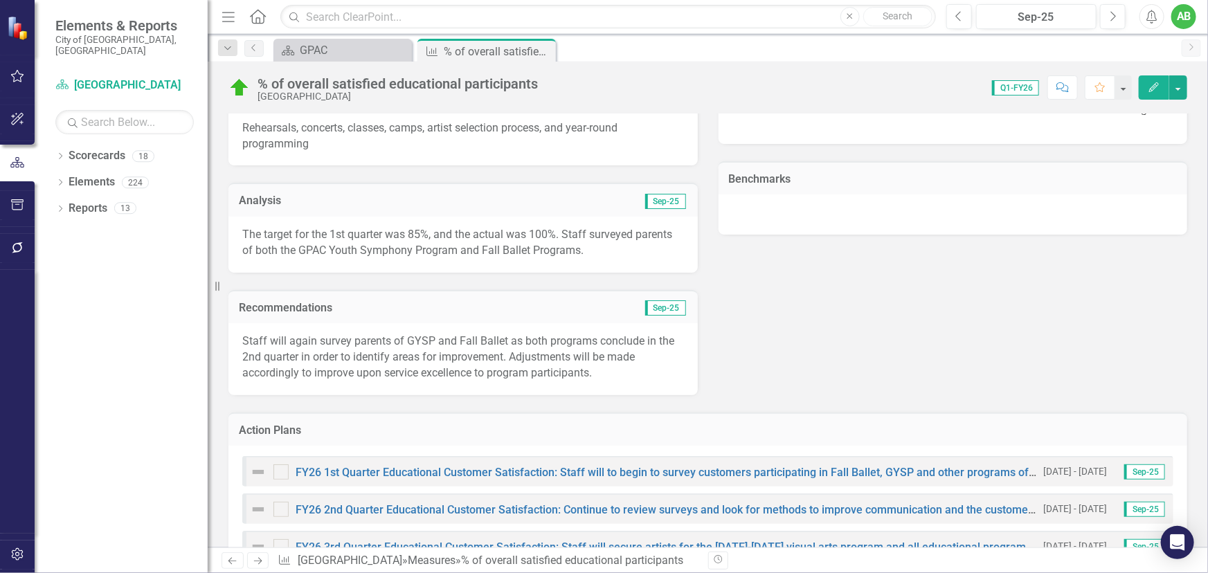
scroll to position [440, 0]
click at [351, 51] on div "GPAC" at bounding box center [345, 50] width 91 height 17
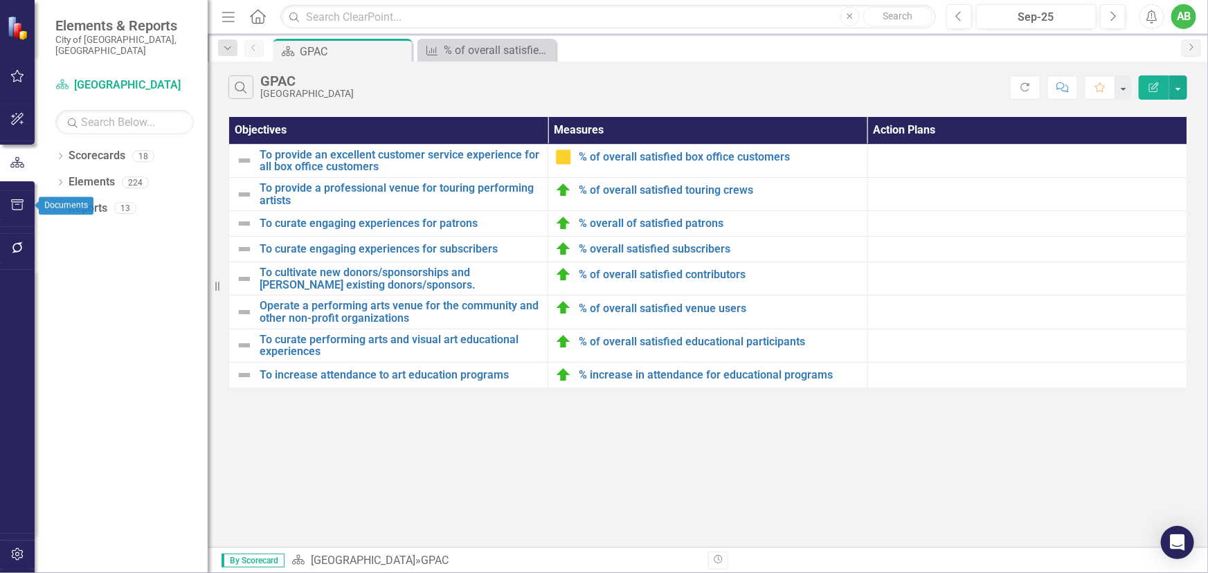
click at [6, 203] on button "button" at bounding box center [17, 205] width 31 height 29
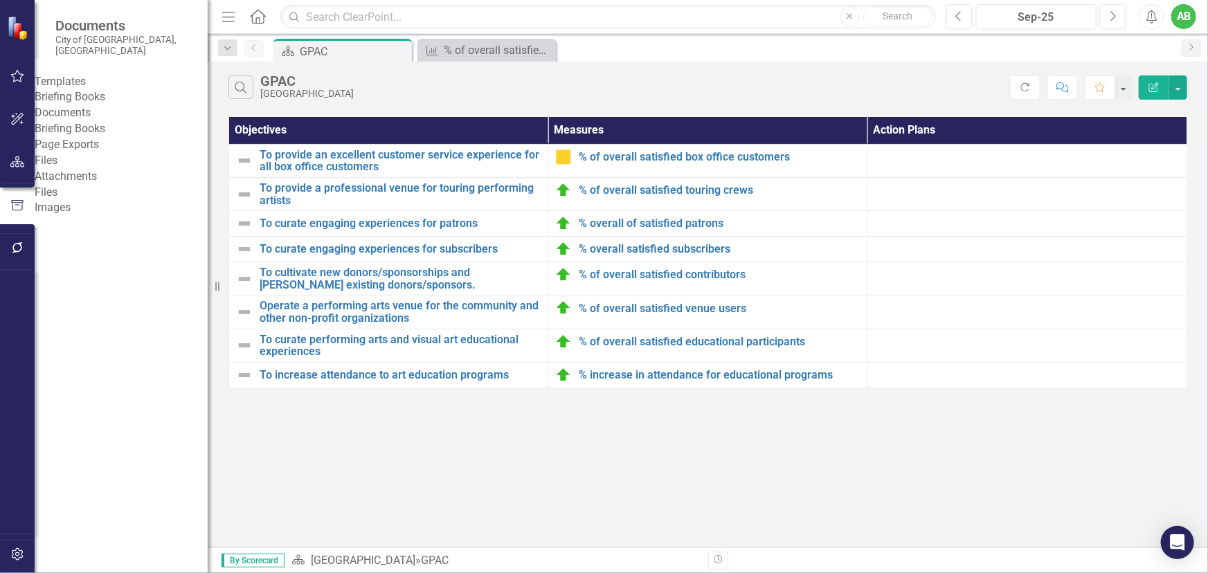
click at [95, 96] on link "Briefing Books" at bounding box center [121, 97] width 173 height 16
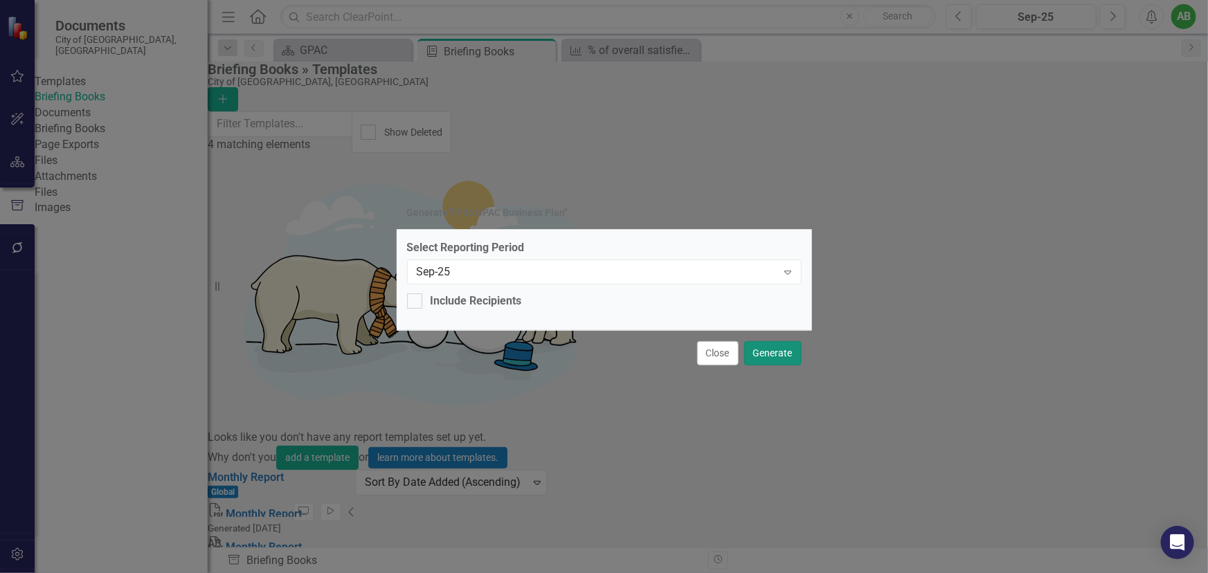
click at [775, 352] on button "Generate" at bounding box center [772, 353] width 57 height 24
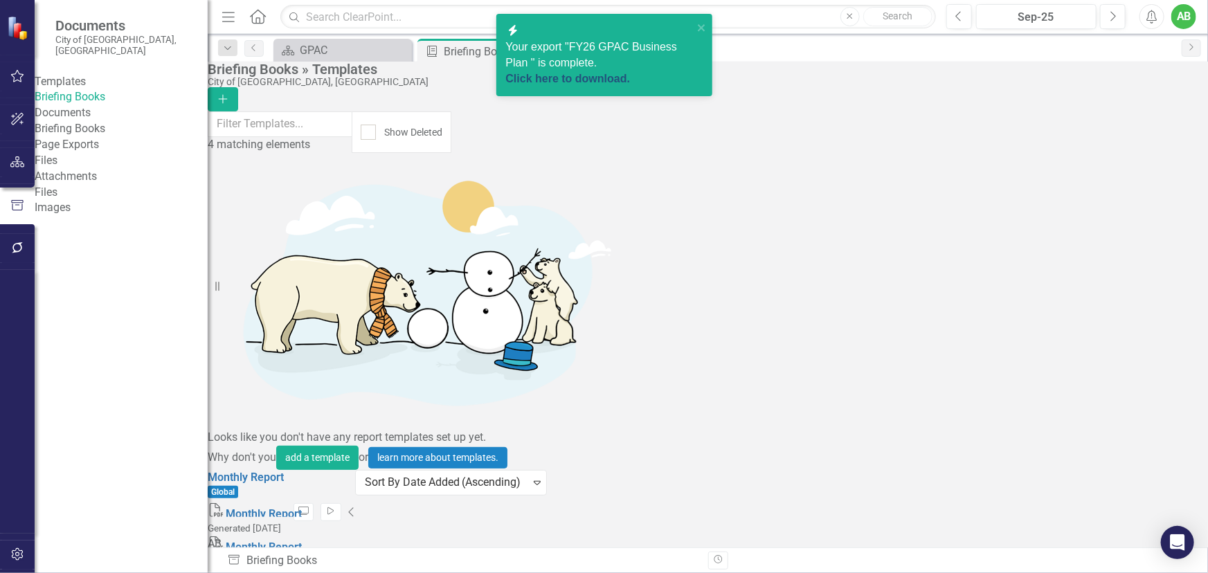
click at [592, 73] on link "Click here to download." at bounding box center [568, 79] width 125 height 12
